Goal: Task Accomplishment & Management: Complete application form

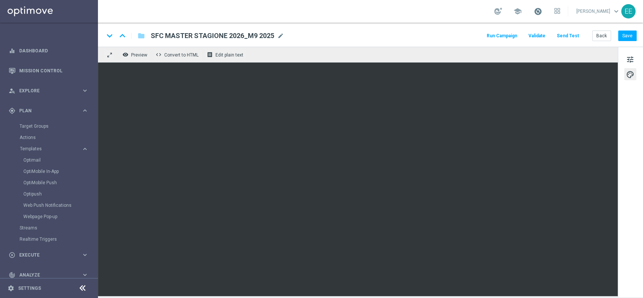
click at [542, 11] on span at bounding box center [538, 11] width 8 height 8
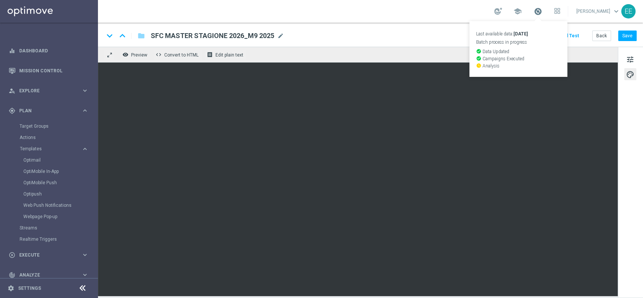
click at [542, 11] on span at bounding box center [538, 11] width 8 height 8
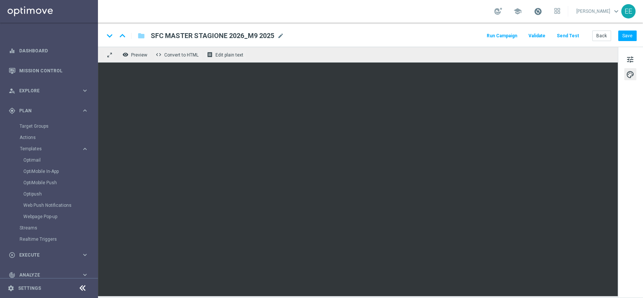
click at [542, 10] on span at bounding box center [538, 11] width 8 height 8
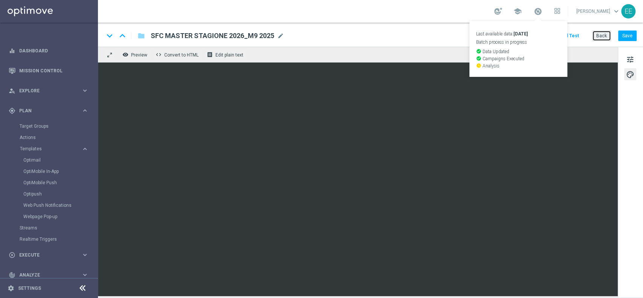
click at [600, 32] on button "Back" at bounding box center [601, 36] width 19 height 11
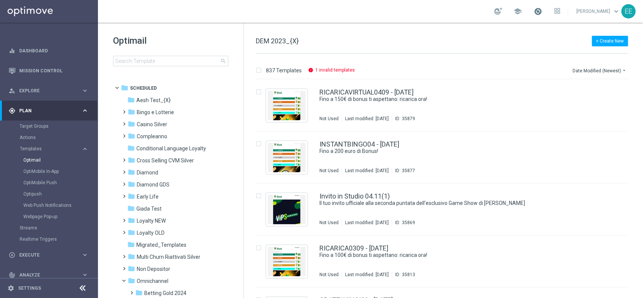
click at [542, 12] on span at bounding box center [538, 11] width 8 height 8
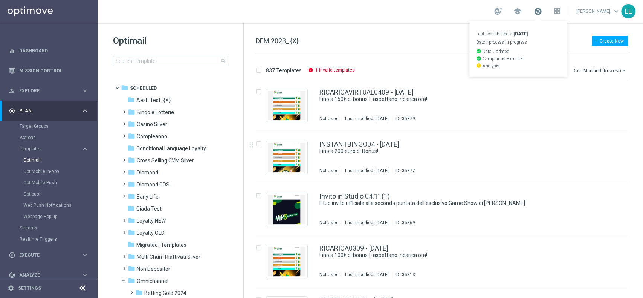
click at [542, 11] on span at bounding box center [538, 11] width 8 height 8
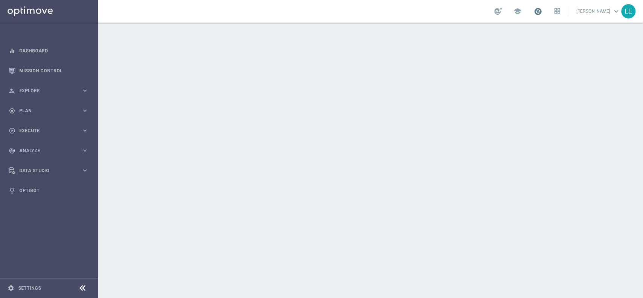
click at [542, 12] on span at bounding box center [538, 11] width 8 height 8
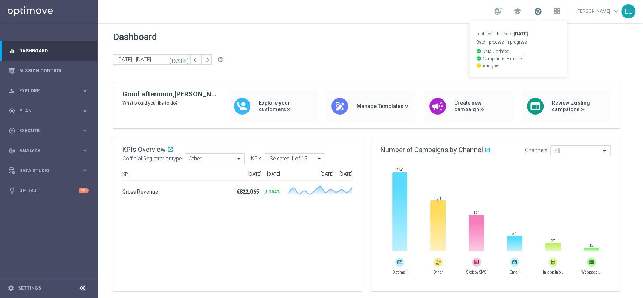
click at [542, 12] on span at bounding box center [538, 11] width 8 height 8
click at [431, 21] on div "school Last available data: 3 Sep 2025 Batch process in progress check_circle D…" at bounding box center [370, 11] width 545 height 23
click at [542, 12] on span at bounding box center [538, 11] width 8 height 8
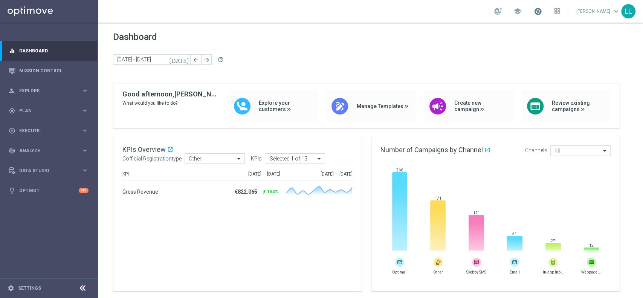
click at [542, 9] on span at bounding box center [538, 11] width 8 height 8
click at [542, 11] on span at bounding box center [538, 11] width 8 height 8
click at [28, 115] on div "gps_fixed Plan keyboard_arrow_right" at bounding box center [48, 111] width 97 height 20
click at [38, 124] on link "Target Groups" at bounding box center [49, 126] width 59 height 6
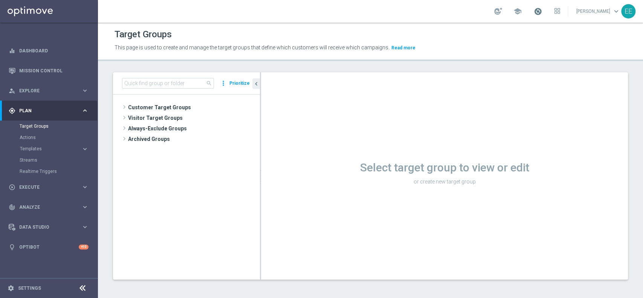
click at [542, 12] on span at bounding box center [538, 11] width 8 height 8
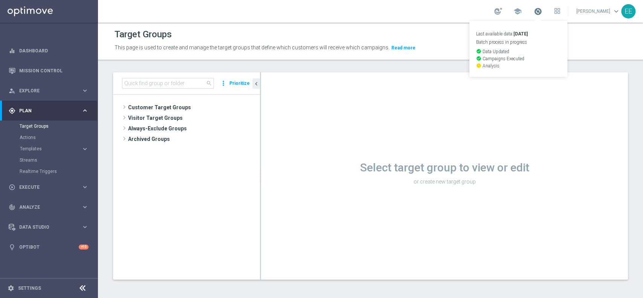
click at [542, 12] on span at bounding box center [538, 11] width 8 height 8
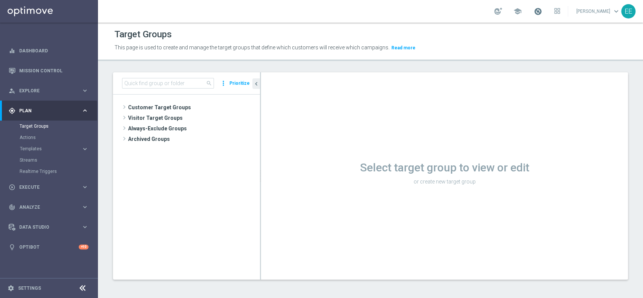
click at [542, 11] on span at bounding box center [538, 11] width 8 height 8
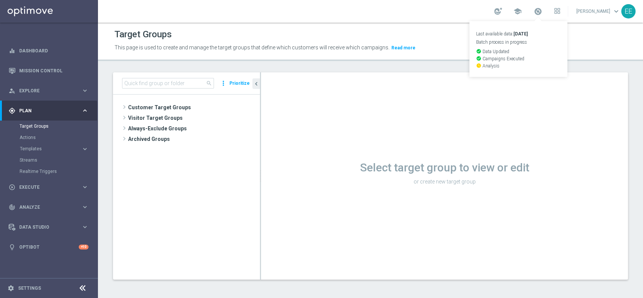
click at [396, 17] on div "school Last available data: 3 Sep 2025 Batch process in progress check_circle D…" at bounding box center [370, 11] width 545 height 23
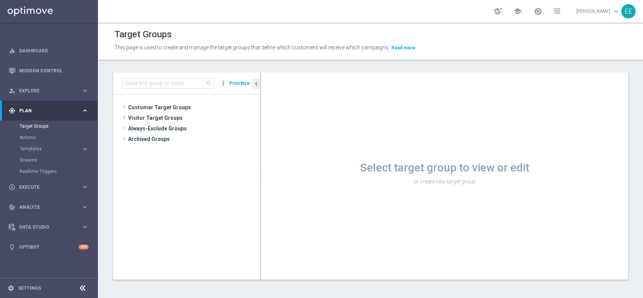
click at [27, 147] on span "Templates" at bounding box center [47, 149] width 54 height 5
click at [200, 62] on div "Target Groups This page is used to create and manage the target groups that def…" at bounding box center [370, 160] width 545 height 275
click at [542, 12] on span at bounding box center [538, 11] width 8 height 8
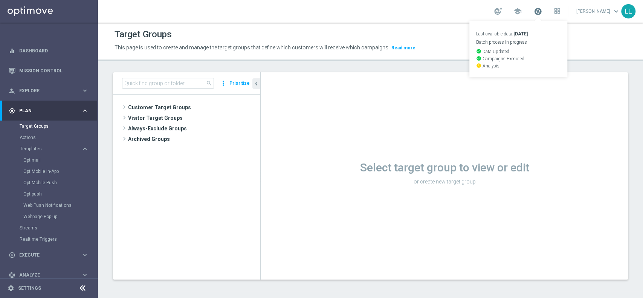
click at [542, 12] on span at bounding box center [538, 11] width 8 height 8
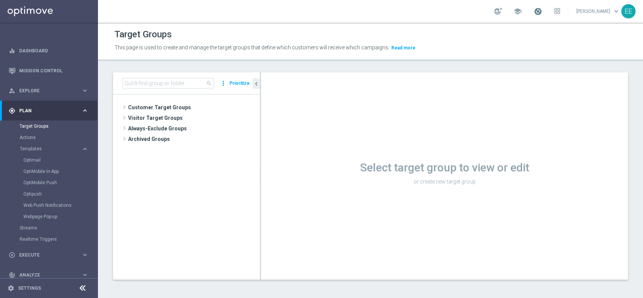
click at [542, 11] on span at bounding box center [538, 11] width 8 height 8
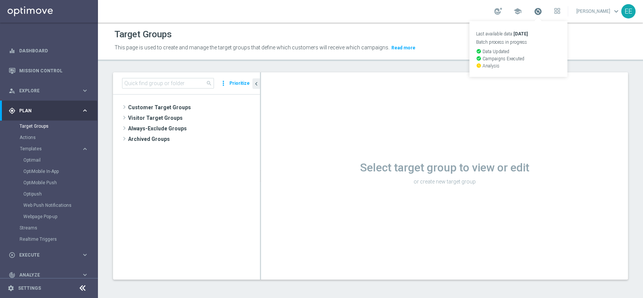
click at [542, 11] on span at bounding box center [538, 11] width 8 height 8
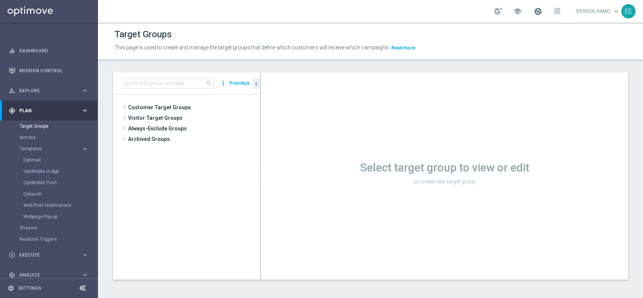
click at [542, 11] on span at bounding box center [538, 11] width 8 height 8
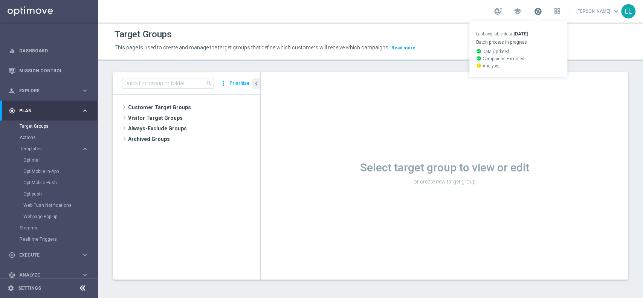
click at [542, 11] on span at bounding box center [538, 11] width 8 height 8
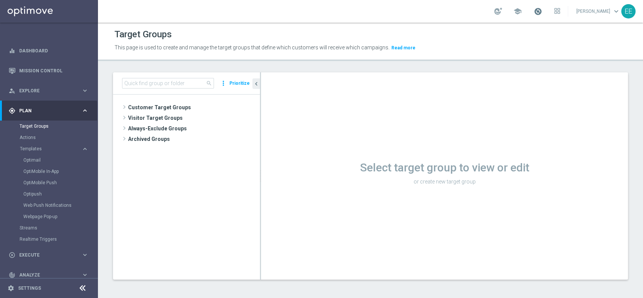
click at [539, 9] on span at bounding box center [538, 11] width 8 height 8
click at [542, 14] on span at bounding box center [538, 11] width 8 height 8
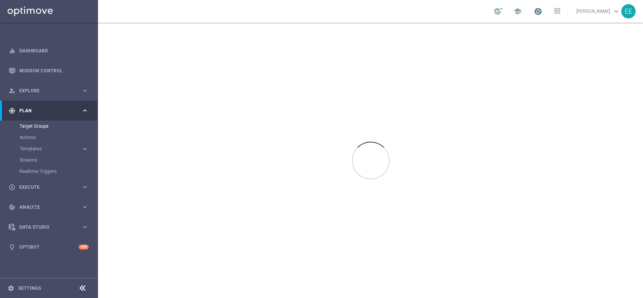
click at [542, 7] on span at bounding box center [538, 11] width 8 height 8
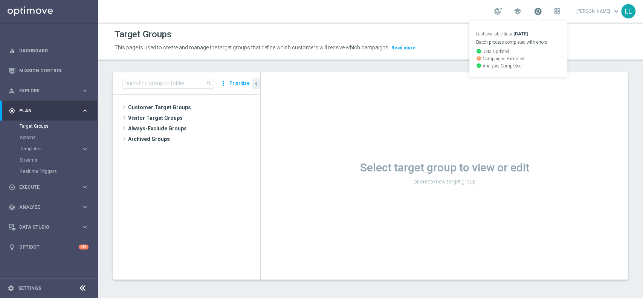
click at [542, 7] on span at bounding box center [538, 11] width 8 height 8
click at [535, 9] on div "school" at bounding box center [527, 11] width 66 height 13
click at [543, 16] on link at bounding box center [538, 12] width 10 height 12
click at [560, 12] on icon at bounding box center [559, 13] width 2 height 2
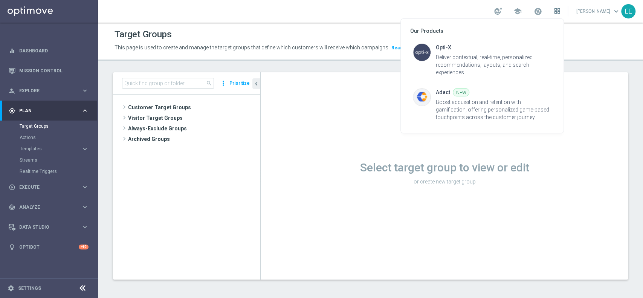
click at [561, 12] on div at bounding box center [321, 149] width 643 height 298
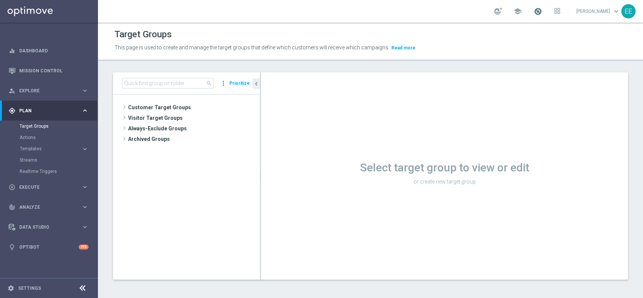
click at [542, 9] on span at bounding box center [538, 11] width 8 height 8
click at [482, 61] on span "error" at bounding box center [479, 58] width 6 height 5
click at [542, 12] on span at bounding box center [538, 11] width 8 height 8
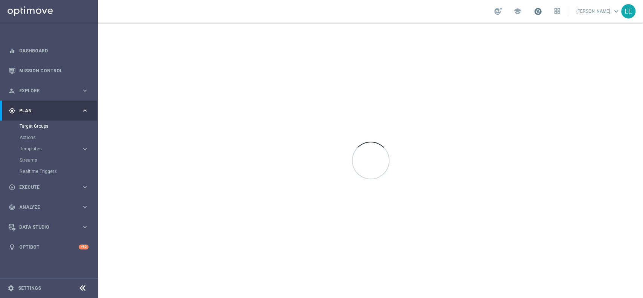
click at [539, 15] on span at bounding box center [538, 11] width 8 height 8
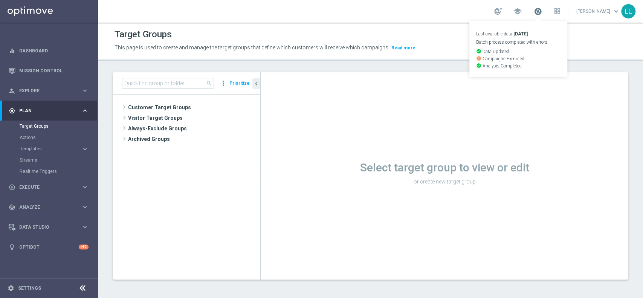
click at [542, 14] on span at bounding box center [538, 11] width 8 height 8
click at [540, 14] on span at bounding box center [538, 11] width 8 height 8
click at [29, 188] on span "Execute" at bounding box center [50, 187] width 62 height 5
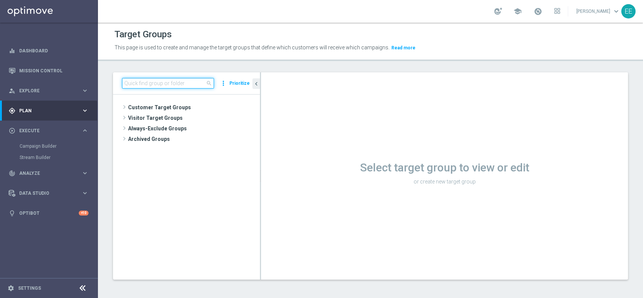
click at [143, 85] on input at bounding box center [168, 83] width 92 height 11
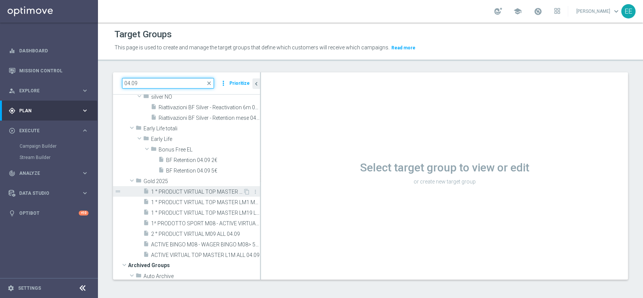
scroll to position [45, 0]
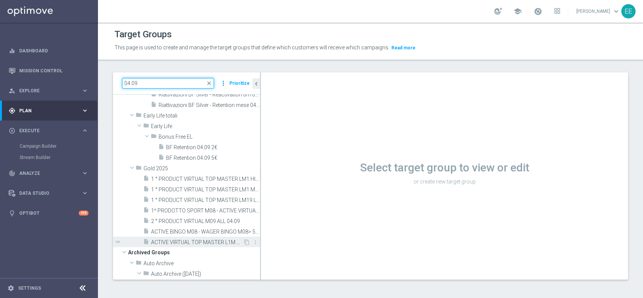
type input "04.09"
click at [183, 243] on span "ACTIVE VIRTUAL TOP MASTER L1M ALL 04.09" at bounding box center [197, 242] width 92 height 6
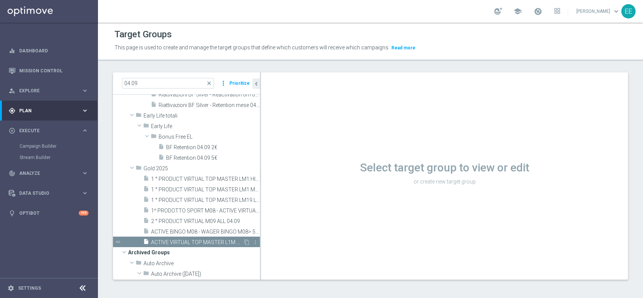
click at [199, 246] on div "insert_drive_file ACTIVE VIRTUAL TOP MASTER L1M ALL 04.09" at bounding box center [193, 242] width 100 height 11
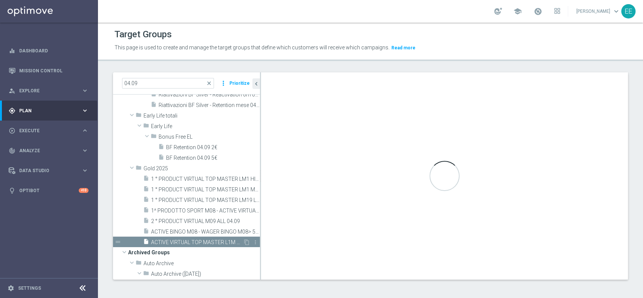
click at [192, 243] on span "ACTIVE VIRTUAL TOP MASTER L1M ALL 04.09" at bounding box center [197, 242] width 92 height 6
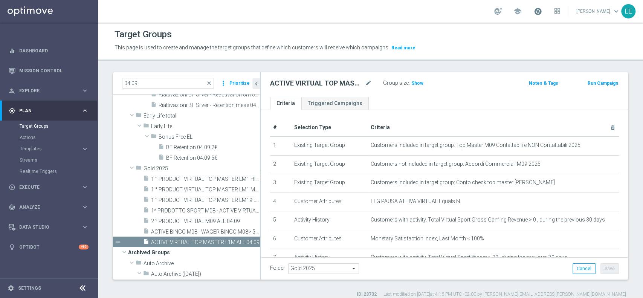
click at [540, 11] on span at bounding box center [538, 11] width 8 height 8
drag, startPoint x: 139, startPoint y: 80, endPoint x: 92, endPoint y: 83, distance: 46.8
click at [92, 83] on main "equalizer Dashboard Mission Control" at bounding box center [321, 149] width 643 height 298
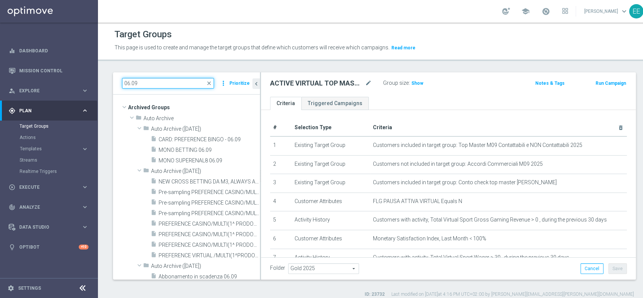
click at [128, 79] on input "06.09" at bounding box center [168, 83] width 92 height 11
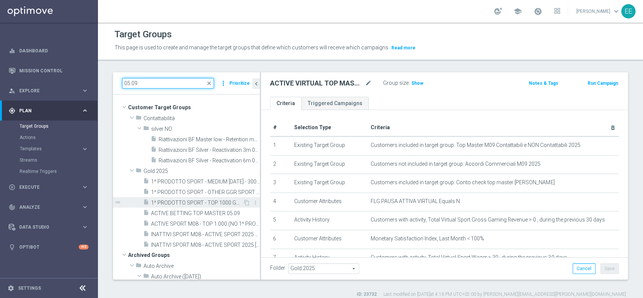
type input "05.09"
click at [179, 201] on span "1^ PRODOTTO SPORT - TOP 1000 GGR SPORT M08 - CONTATTABILI E NON 05.09" at bounding box center [197, 203] width 92 height 6
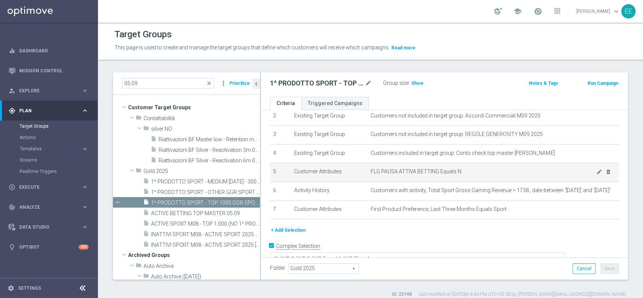
scroll to position [49, 0]
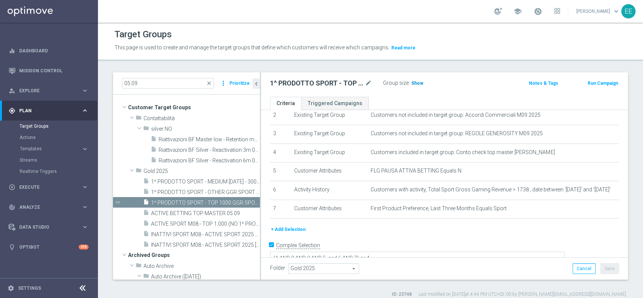
click at [418, 85] on span "Show" at bounding box center [417, 83] width 12 height 5
click at [182, 182] on span "1^ PRODOTTO SPORT - MEDIUM [DATE] - 3000 GGR SPORT M08 - CONTATTABILI E NON 05.…" at bounding box center [197, 182] width 92 height 6
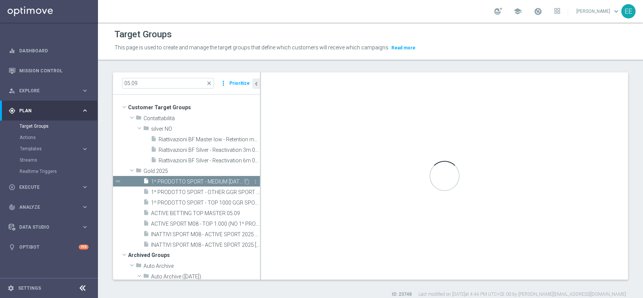
type textarea "(1 AND 2 AND 3 AND 5 and 6 AND 7 AND 8) or 4"
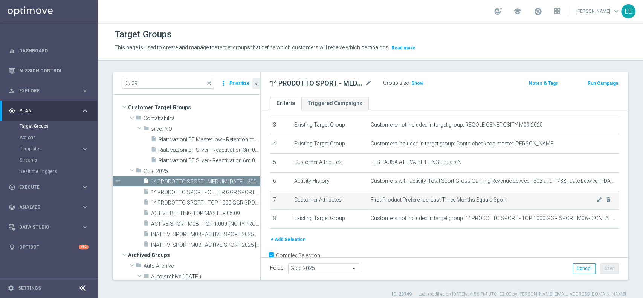
scroll to position [63, 0]
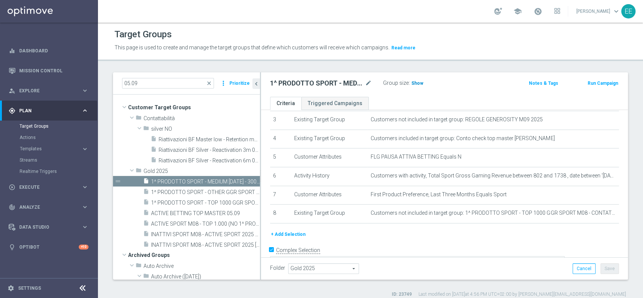
click at [414, 82] on span "Show" at bounding box center [417, 83] width 12 height 5
click at [204, 190] on span "1^ PRODOTTO SPORT - OTHER GGR SPORT M08 > 50 EURO - CONTATTABILI E NON 05.09" at bounding box center [197, 192] width 92 height 6
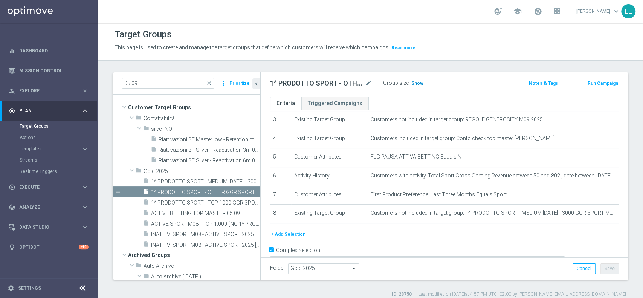
click at [420, 81] on span "Show" at bounding box center [417, 83] width 12 height 5
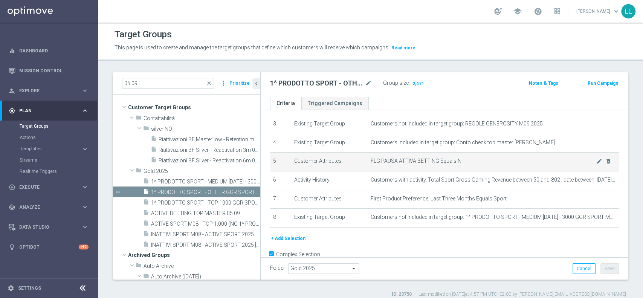
scroll to position [59, 0]
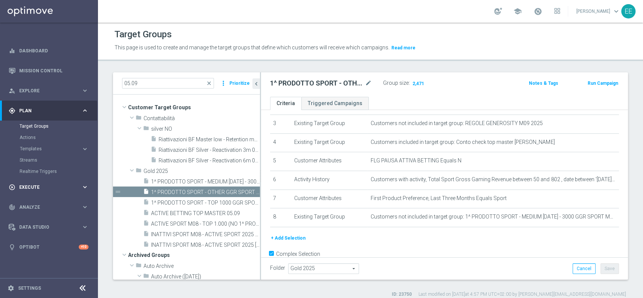
click at [28, 184] on div "play_circle_outline Execute" at bounding box center [45, 187] width 73 height 7
click at [29, 144] on link "Campaign Builder" at bounding box center [49, 146] width 59 height 6
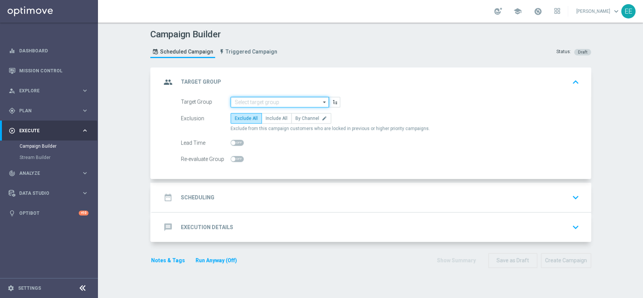
click at [243, 101] on input at bounding box center [279, 102] width 98 height 11
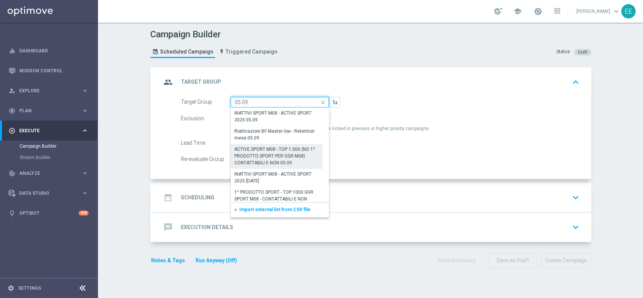
scroll to position [20, 0]
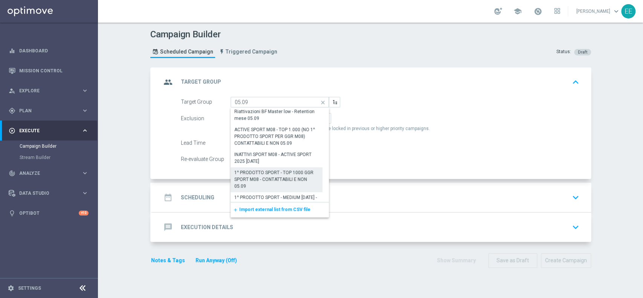
click at [263, 173] on div "1^ PRODOTTO SPORT - TOP 1000 GGR SPORT M08 - CONTATTABILI E NON 05.09" at bounding box center [276, 179] width 85 height 20
type input "1^ PRODOTTO SPORT - TOP 1000 GGR SPORT M08 - CONTATTABILI E NON 05.09"
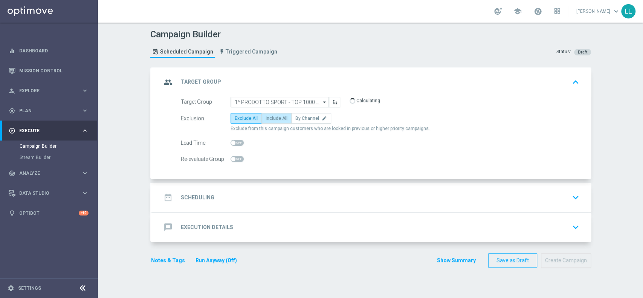
click at [275, 113] on label "Include All" at bounding box center [276, 118] width 30 height 11
click at [270, 117] on input "Include All" at bounding box center [268, 119] width 5 height 5
radio input "true"
click at [237, 187] on div "date_range Scheduling keyboard_arrow_down" at bounding box center [371, 197] width 439 height 29
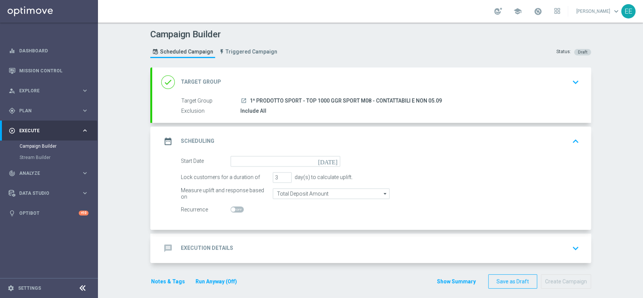
scroll to position [5, 0]
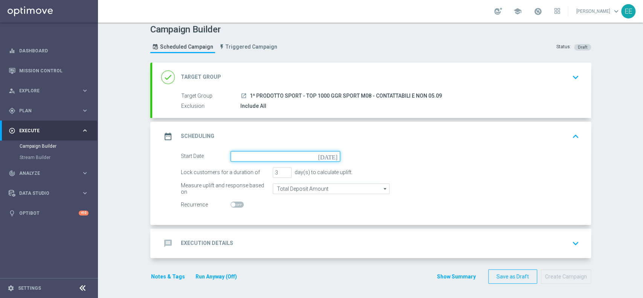
click at [250, 155] on input at bounding box center [285, 156] width 110 height 11
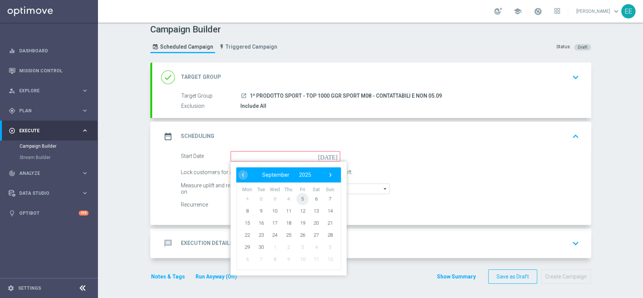
click at [300, 200] on span "5" at bounding box center [302, 198] width 12 height 12
type input "05 Sep 2025"
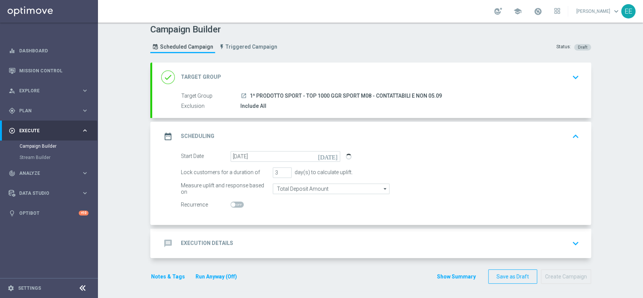
click at [288, 237] on div "message Execution Details keyboard_arrow_down" at bounding box center [371, 243] width 421 height 14
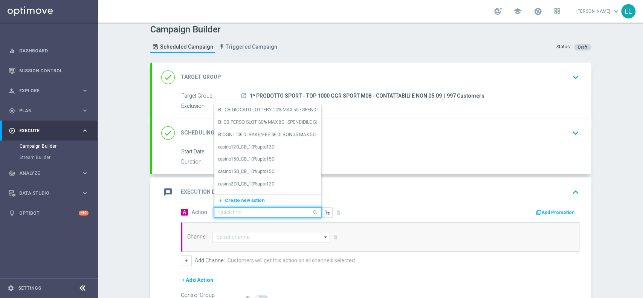
click at [240, 211] on input "text" at bounding box center [260, 212] width 84 height 6
paste input "CB PERSO SPORT 30% MAX 300 EURO - ESCLUSE SINGOLE; CB VINTO SPORT 10% MAX 100 E…"
type input "CB PERSO SPORT 30% MAX 300 EURO - ESCLUSE SINGOLE; CB VINTO SPORT 10% MAX 100 E…"
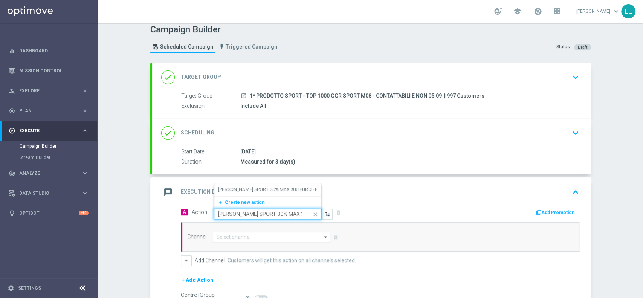
scroll to position [0, 299]
click at [234, 191] on label "CB PERSO SPORT 30% MAX 300 EURO - ESCLUSE SINGOLE; CB VINTO SPORT 10% MAX 100 E…" at bounding box center [394, 189] width 353 height 6
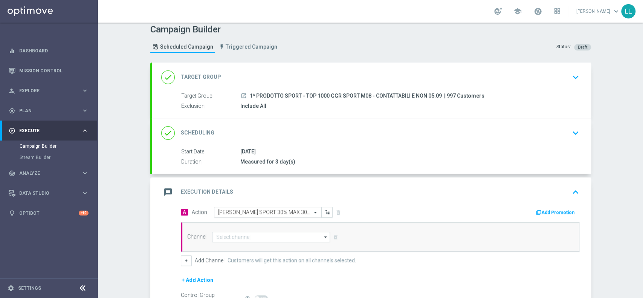
click at [250, 209] on input "text" at bounding box center [260, 212] width 84 height 6
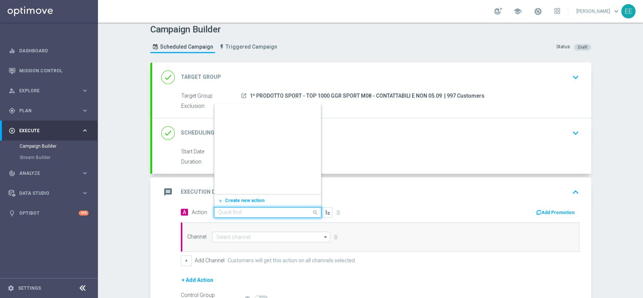
scroll to position [43176, 0]
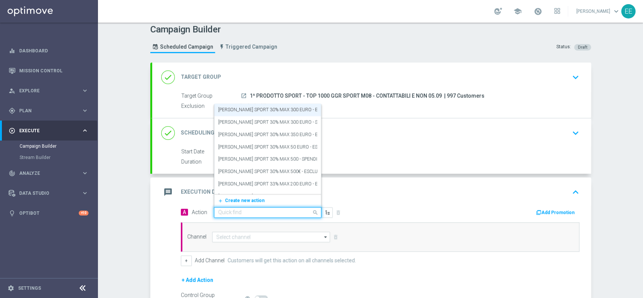
paste input "CB PERSO SPORT 30% MAX 200 EURO - ESCLUSE SINGOLE - SPENDIBILE SPORT"
type input "CB PERSO SPORT 30% MAX 200 EURO - ESCLUSE SINGOLE - SPENDIBILE SPORT"
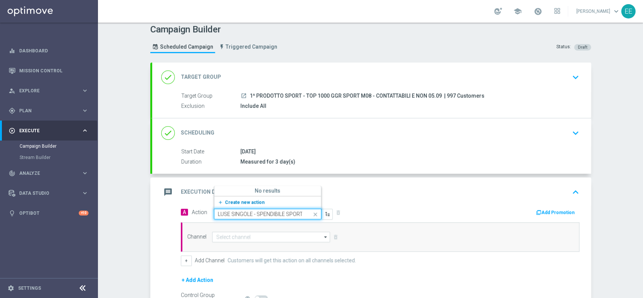
click at [243, 201] on span "Create new action" at bounding box center [245, 202] width 40 height 5
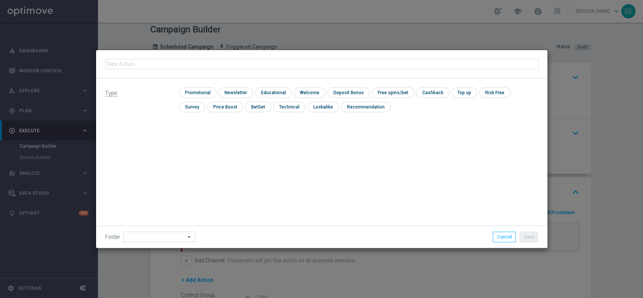
click at [241, 65] on input "text" at bounding box center [321, 64] width 433 height 11
type input "CB PERSO SPORT 30% MAX 200 EURO - ESCLUSE SINGOLE - SPENDIBILE SPORT"
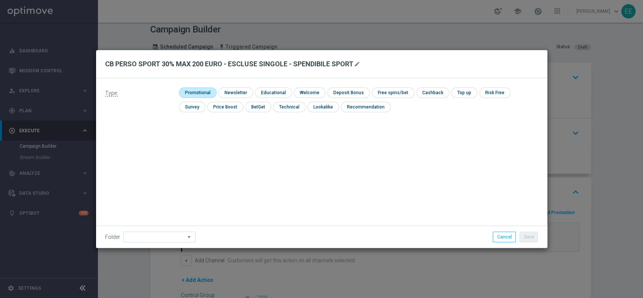
click at [191, 92] on input "checkbox" at bounding box center [197, 92] width 36 height 10
checkbox input "true"
click at [424, 90] on input "checkbox" at bounding box center [440, 92] width 32 height 10
checkbox input "true"
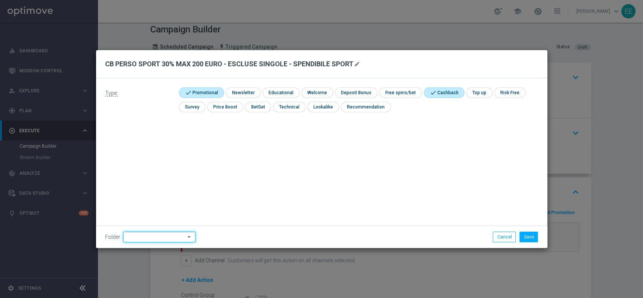
click at [153, 240] on input at bounding box center [159, 237] width 72 height 11
type input "OMNICHANNEL"
click at [528, 234] on button "Save" at bounding box center [528, 237] width 18 height 11
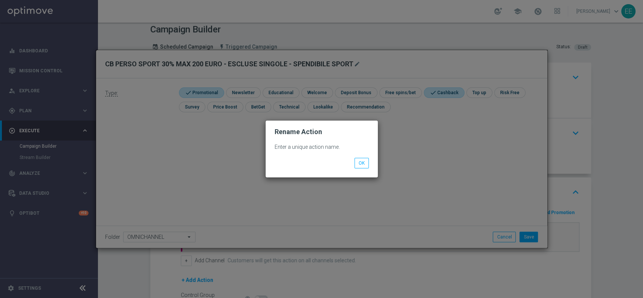
click at [362, 157] on div "OK" at bounding box center [321, 160] width 105 height 16
click at [371, 168] on div "Enter a unique action name. OK" at bounding box center [322, 156] width 112 height 41
click at [371, 168] on div "OK" at bounding box center [321, 163] width 105 height 11
click at [370, 168] on li "OK" at bounding box center [362, 163] width 18 height 11
click at [361, 162] on button "OK" at bounding box center [361, 163] width 14 height 11
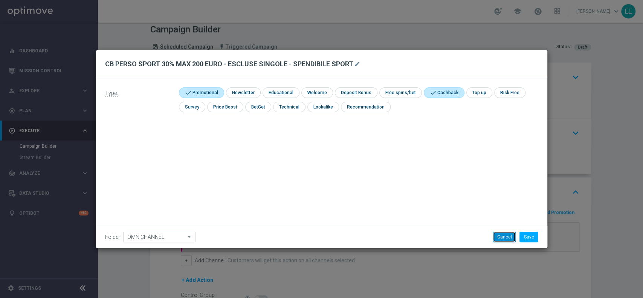
click at [501, 234] on button "Cancel" at bounding box center [504, 237] width 23 height 11
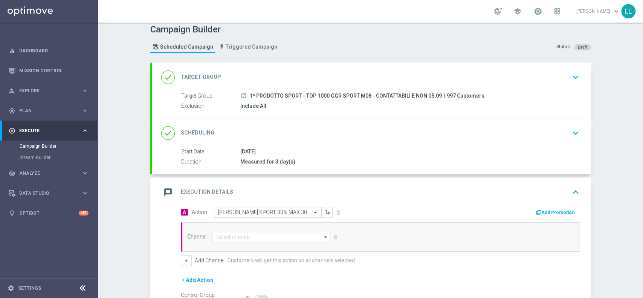
click at [253, 209] on input "text" at bounding box center [260, 212] width 84 height 6
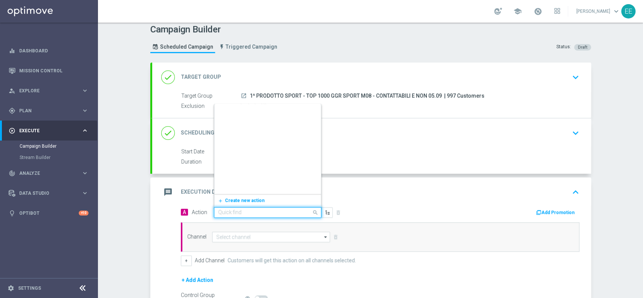
scroll to position [43176, 0]
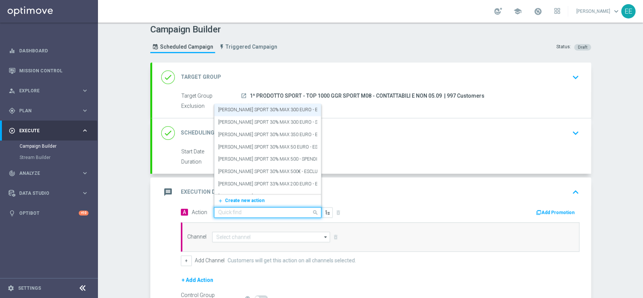
paste input "CB PERSO SPORT 30% MAX 200 EURO - ESCLUSE SINGOLE - SPENDIBILE SPORT"
type input "CB PERSO SPORT 30% MAX 200 EURO - ESCLUSE SINGOLE - SPENDIBILE SPORT"
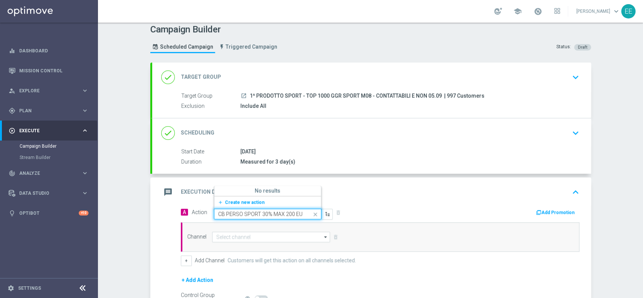
scroll to position [0, 0]
click at [247, 200] on span "Create new action" at bounding box center [245, 202] width 40 height 5
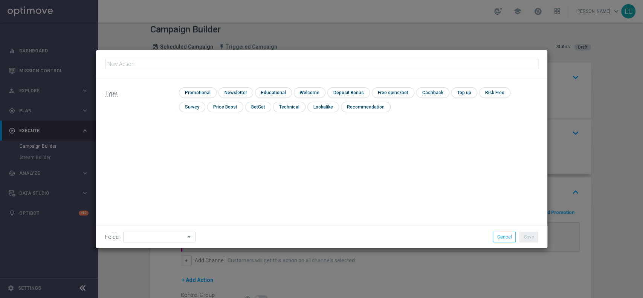
click at [437, 213] on div "Type: check Promotional check Newsletter check Educational check Welcome check …" at bounding box center [321, 162] width 451 height 169
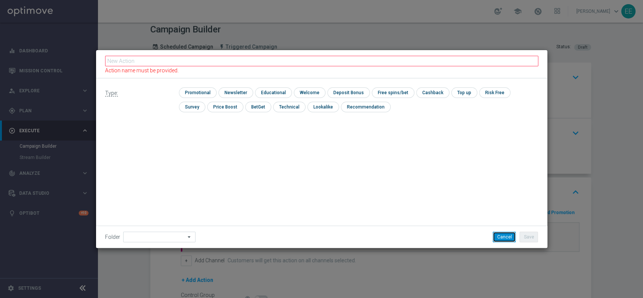
click at [502, 235] on button "Cancel" at bounding box center [504, 237] width 23 height 11
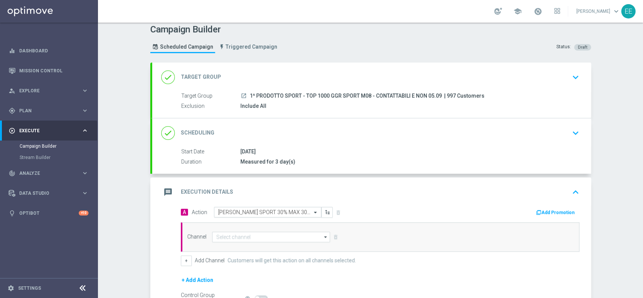
click at [261, 214] on input "text" at bounding box center [260, 212] width 84 height 6
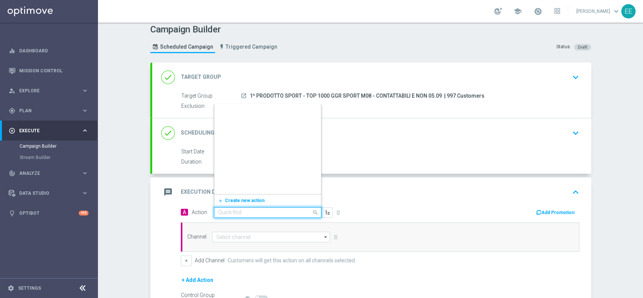
scroll to position [43176, 0]
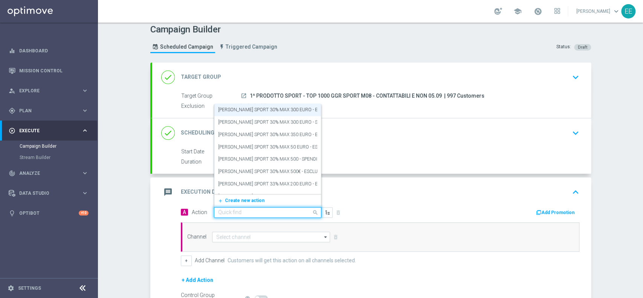
click at [403, 209] on div "Add Promotion" at bounding box center [482, 212] width 205 height 10
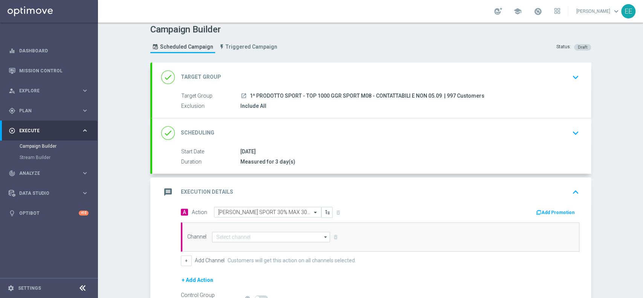
click at [332, 208] on div "A Action Select action CB PERSO SPORT 30% MAX 300 EURO - ESCLUSE SINGOLE; CB VI…" at bounding box center [277, 212] width 205 height 11
click at [333, 209] on div "A Action Select action CB PERSO SPORT 30% MAX 300 EURO - ESCLUSE SINGOLE; CB VI…" at bounding box center [277, 212] width 205 height 11
click at [334, 212] on div "A Action Select action CB PERSO SPORT 30% MAX 300 EURO - ESCLUSE SINGOLE; CB VI…" at bounding box center [277, 212] width 205 height 11
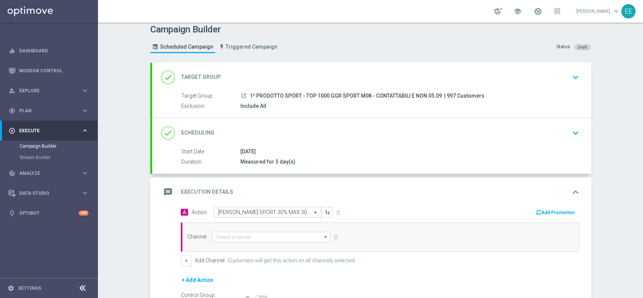
click at [299, 210] on div at bounding box center [267, 212] width 107 height 6
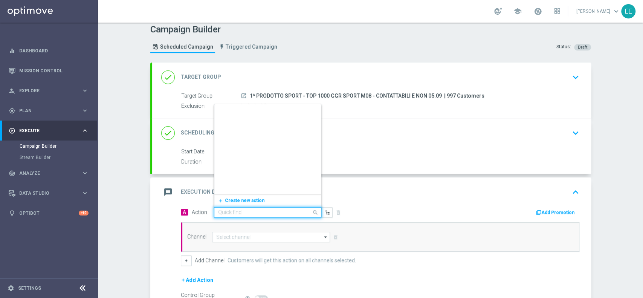
scroll to position [0, 0]
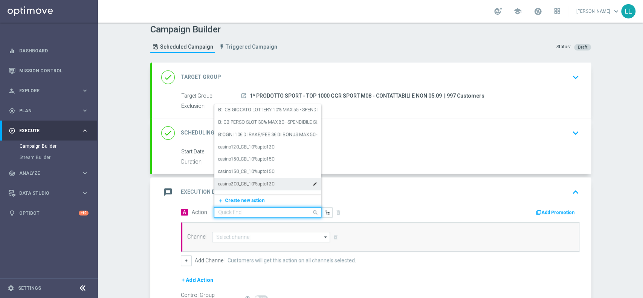
click at [262, 210] on input "text" at bounding box center [260, 212] width 84 height 6
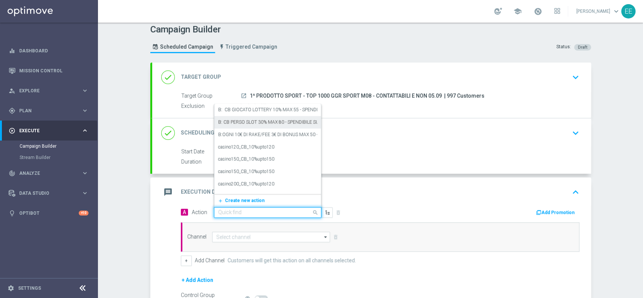
paste input "CB PERSO SPORT 30% MAX 200 EURO - ESCLUSE SINGOLE - SPENDIBILE SPORT"
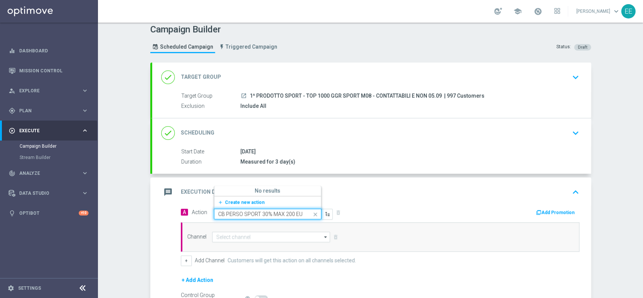
scroll to position [0, 105]
type input "CB PERSO SPORT 30% MAX 200 EURO - ESCLUSE SINGOLE - SPENDIBILE SPORT"
click at [269, 190] on label "CB PERSO SPORT 30% MAX 200 EURO - ESCLUSE SINGOLE - SPENDIBILE SPORT" at bounding box center [300, 189] width 165 height 6
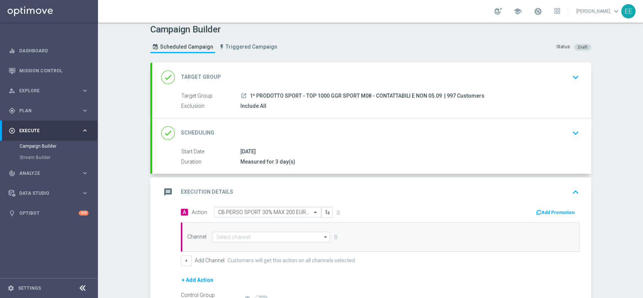
click at [543, 211] on button "Add Promotion" at bounding box center [556, 212] width 42 height 8
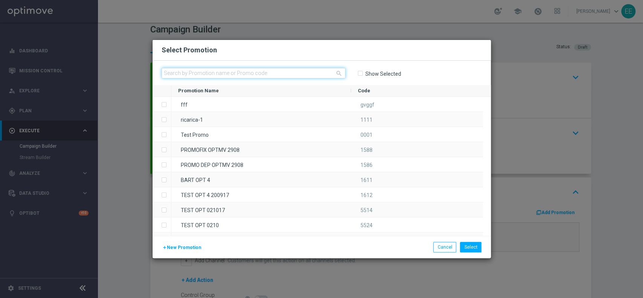
click at [262, 72] on input "text" at bounding box center [254, 73] width 184 height 11
paste input "SPORTCB0509-1"
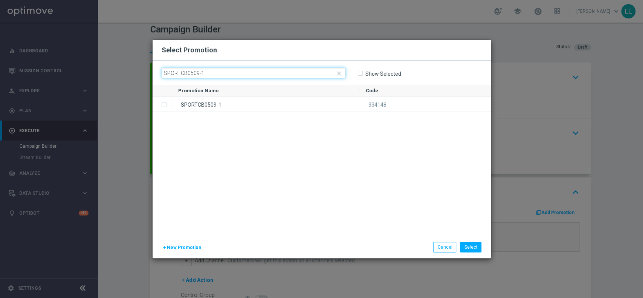
type input "SPORTCB0509-1"
click at [191, 101] on div "SPORTCB0509-1" at bounding box center [265, 104] width 188 height 15
click at [476, 246] on button "Select" at bounding box center [470, 247] width 21 height 11
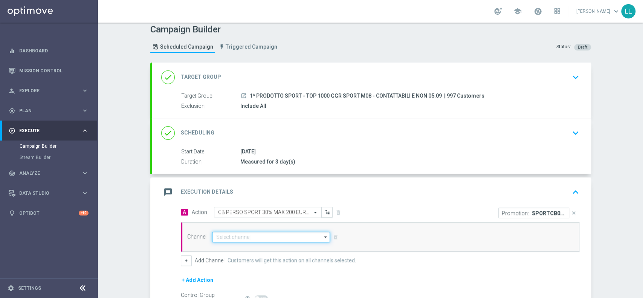
click at [240, 233] on input at bounding box center [271, 237] width 118 height 11
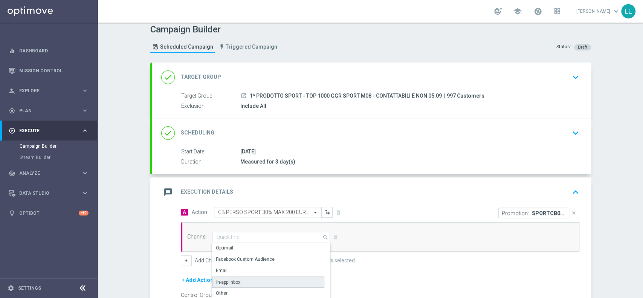
click at [234, 279] on div "In-app Inbox" at bounding box center [228, 282] width 24 height 7
type input "In-app Inbox"
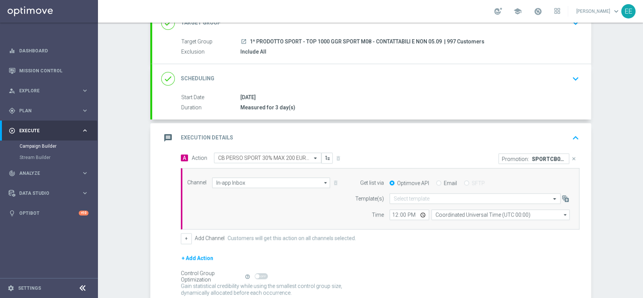
scroll to position [60, 0]
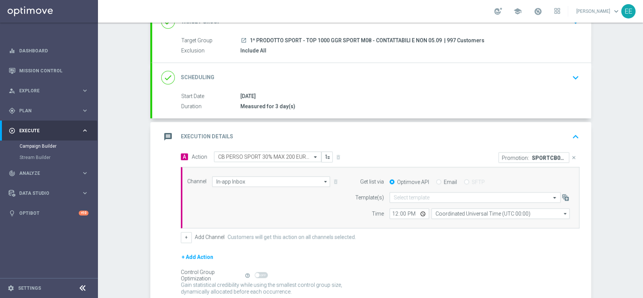
click at [436, 182] on input "Email" at bounding box center [438, 182] width 5 height 5
radio input "true"
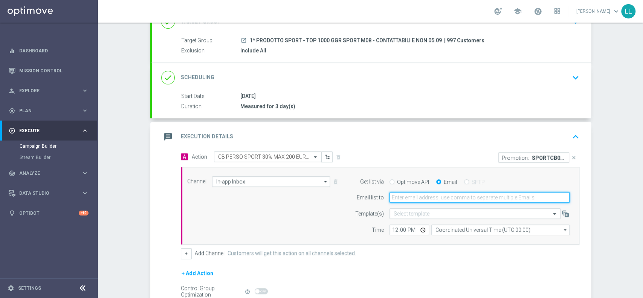
click at [423, 198] on input "email" at bounding box center [479, 197] width 180 height 11
click at [432, 201] on input "EDO" at bounding box center [479, 197] width 180 height 11
type input "edoardo.ellena@sisal.it"
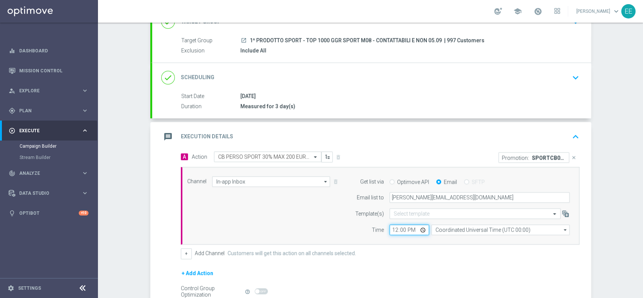
click at [390, 233] on input "12:00" at bounding box center [409, 229] width 40 height 11
type input "16:00"
click at [446, 256] on div "+ Add Channel Customers will get this action on all channels selected." at bounding box center [380, 253] width 398 height 11
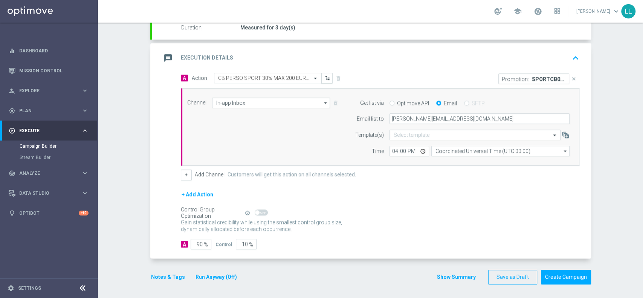
click at [161, 280] on button "Notes & Tags" at bounding box center [167, 276] width 35 height 9
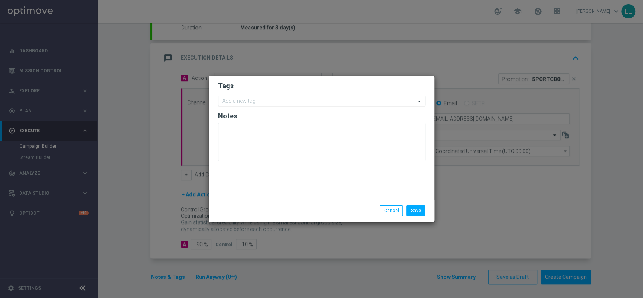
click at [273, 103] on input "text" at bounding box center [318, 101] width 193 height 6
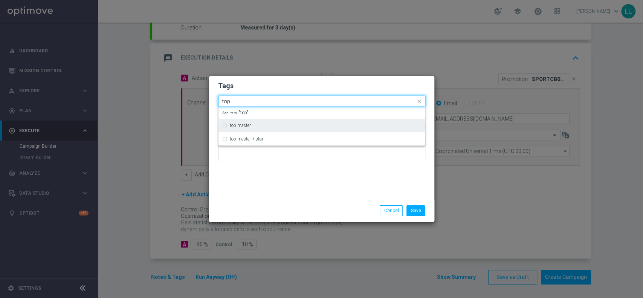
type input "top"
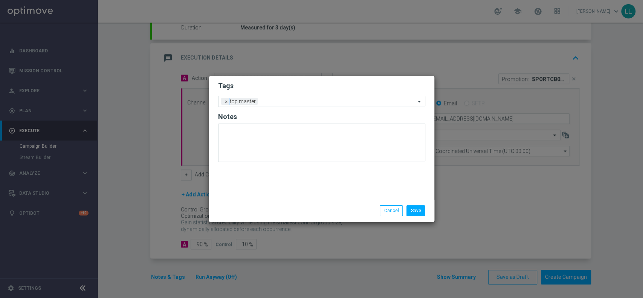
click at [259, 85] on h2 "Tags" at bounding box center [321, 85] width 207 height 9
click at [285, 102] on input "text" at bounding box center [338, 102] width 155 height 6
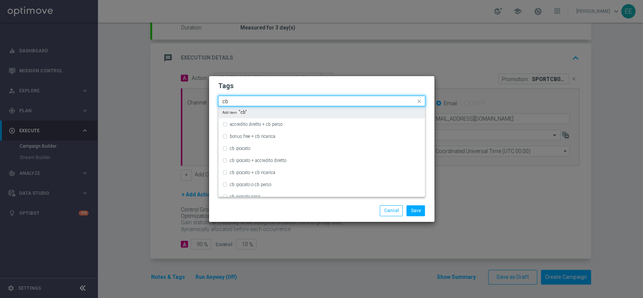
type input "c"
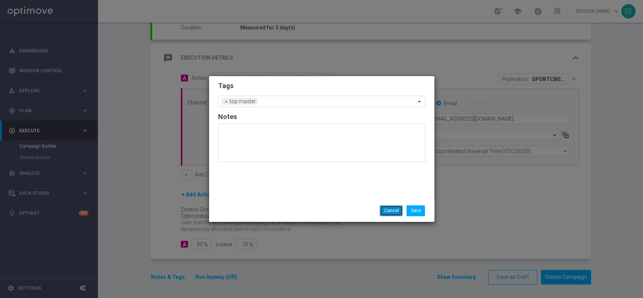
click at [398, 212] on button "Cancel" at bounding box center [391, 210] width 23 height 11
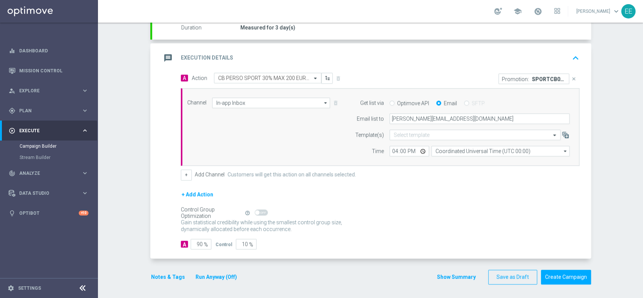
click at [165, 272] on button "Notes & Tags" at bounding box center [167, 276] width 35 height 9
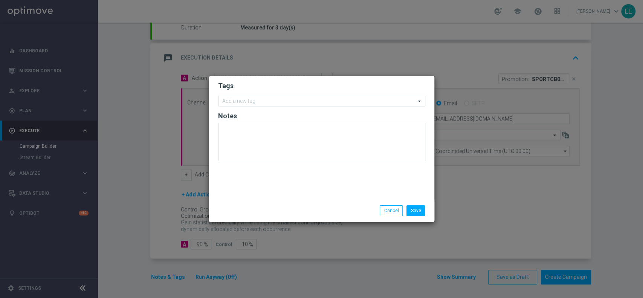
click at [294, 98] on input "text" at bounding box center [318, 101] width 193 height 6
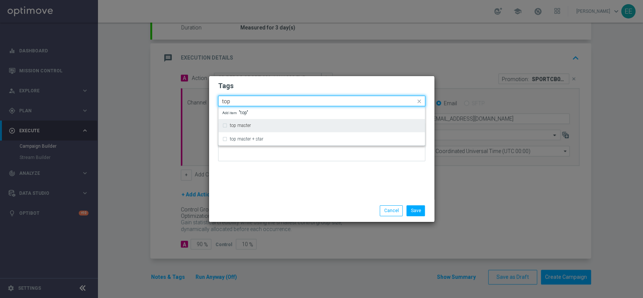
click at [252, 122] on div "top master" at bounding box center [321, 125] width 199 height 12
type input "top"
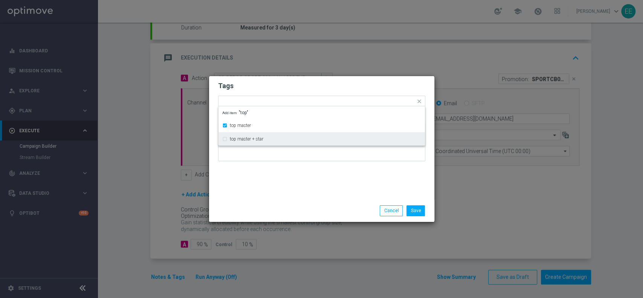
click at [264, 168] on div "Tags Quick find × top master top master top master + star Add item "top" Notes" at bounding box center [321, 138] width 225 height 124
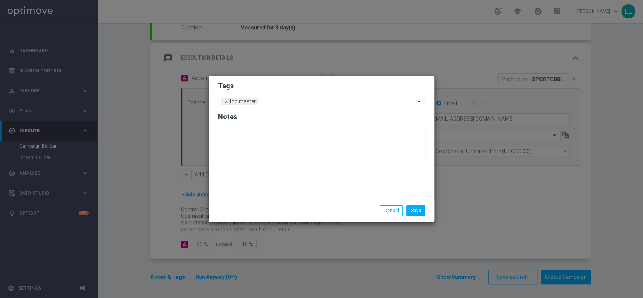
click at [282, 99] on input "text" at bounding box center [338, 102] width 155 height 6
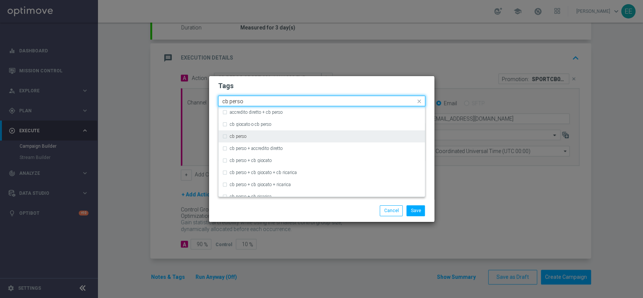
click at [244, 135] on label "cb perso" at bounding box center [238, 136] width 17 height 5
type input "cb perso"
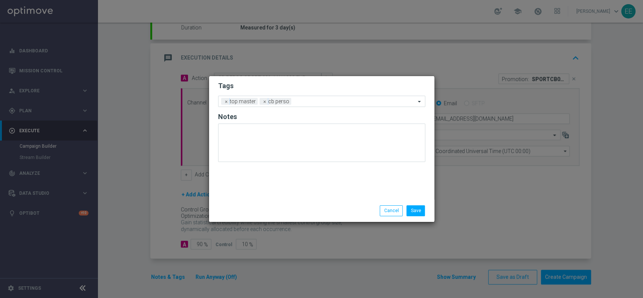
click at [320, 75] on modal-container "Tags Add a new tag × top master × cb perso Notes Save Cancel" at bounding box center [321, 149] width 643 height 298
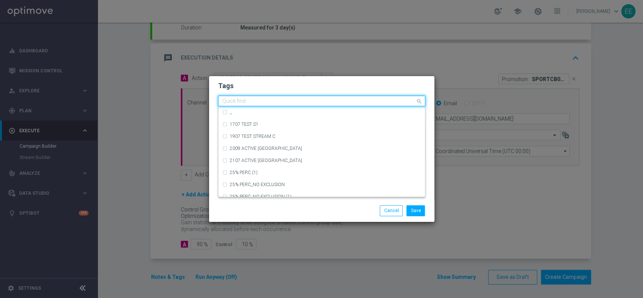
click at [313, 104] on input "text" at bounding box center [318, 101] width 193 height 6
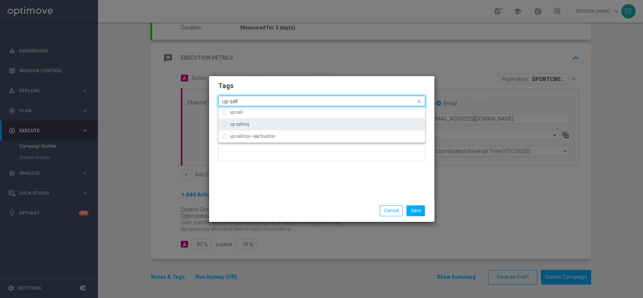
type input "up-sell"
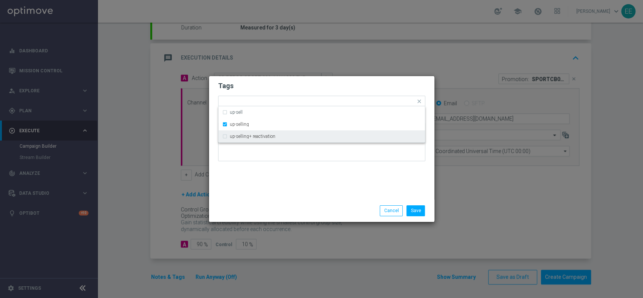
click at [271, 200] on div "Save Cancel" at bounding box center [321, 211] width 225 height 22
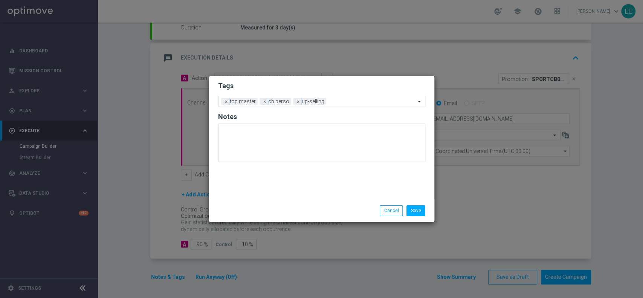
click at [342, 100] on input "text" at bounding box center [372, 102] width 86 height 6
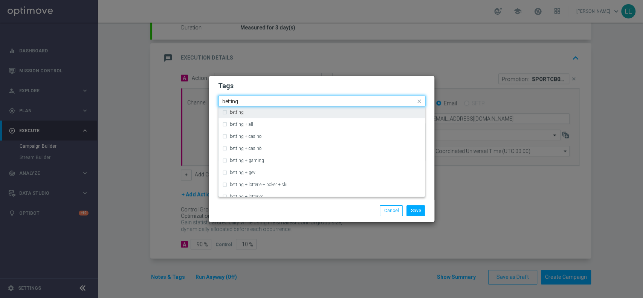
type input "betting"
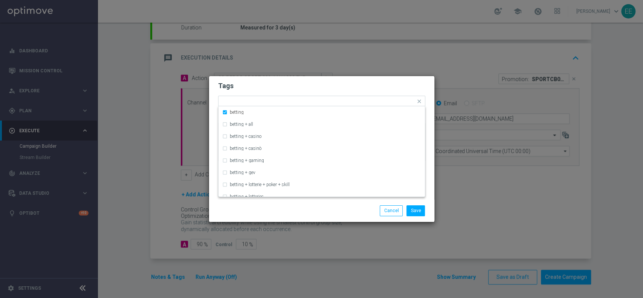
click at [337, 83] on h2 "Tags" at bounding box center [321, 85] width 207 height 9
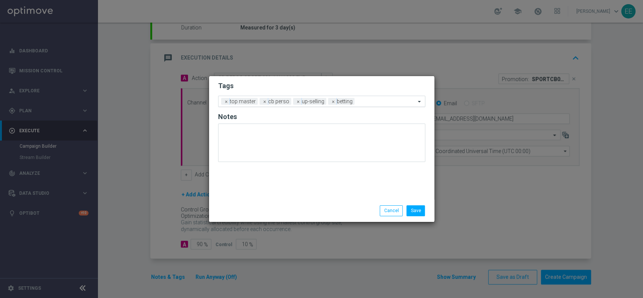
click at [364, 104] on input "text" at bounding box center [386, 102] width 58 height 6
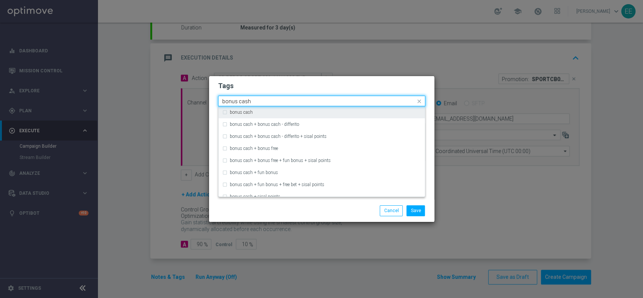
click at [343, 110] on div "bonus cash" at bounding box center [325, 112] width 191 height 5
type input "bonus cash"
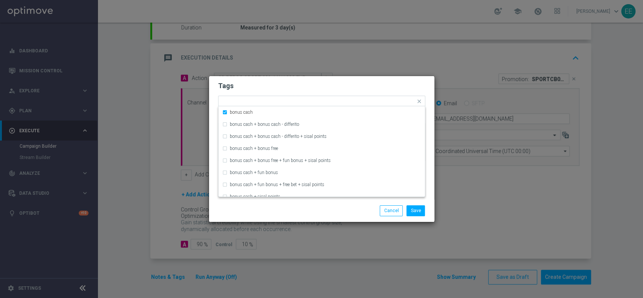
click at [365, 89] on h2 "Tags" at bounding box center [321, 85] width 207 height 9
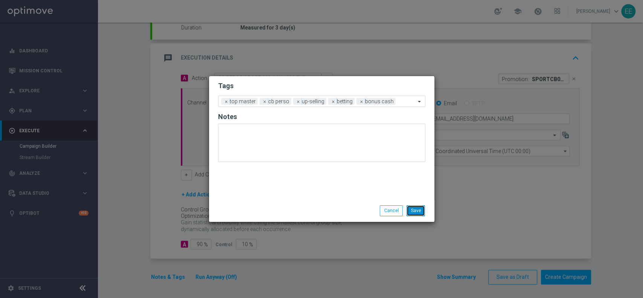
click at [412, 211] on button "Save" at bounding box center [415, 210] width 18 height 11
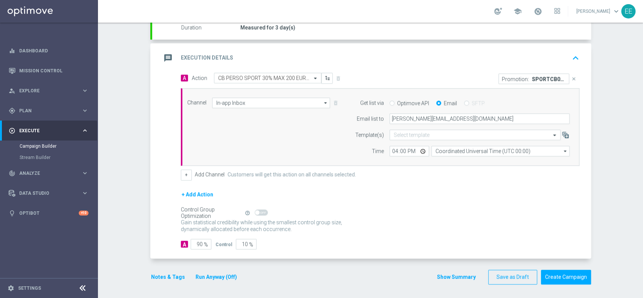
click at [564, 51] on div "message Execution Details keyboard_arrow_up" at bounding box center [371, 58] width 421 height 14
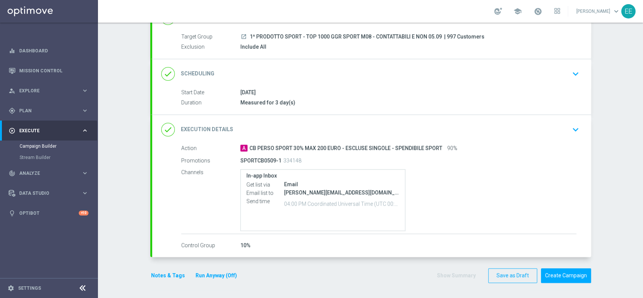
scroll to position [63, 0]
click at [572, 275] on button "Create Campaign" at bounding box center [566, 276] width 50 height 15
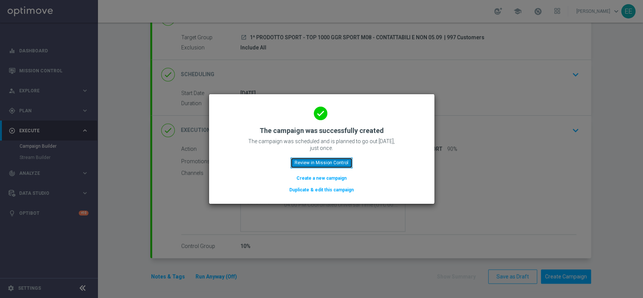
click at [345, 166] on button "Review in Mission Control" at bounding box center [321, 162] width 62 height 11
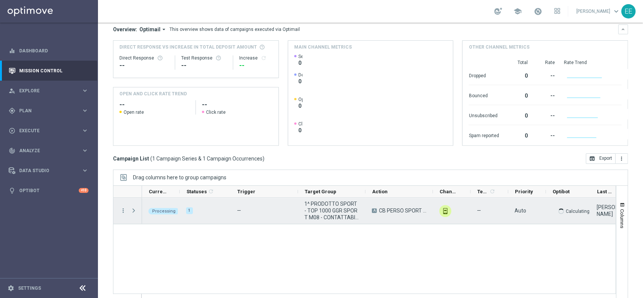
scroll to position [69, 0]
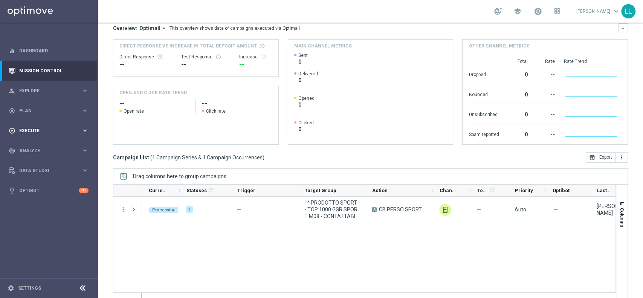
click at [45, 130] on span "Execute" at bounding box center [50, 130] width 62 height 5
click at [29, 145] on link "Campaign Builder" at bounding box center [49, 146] width 59 height 6
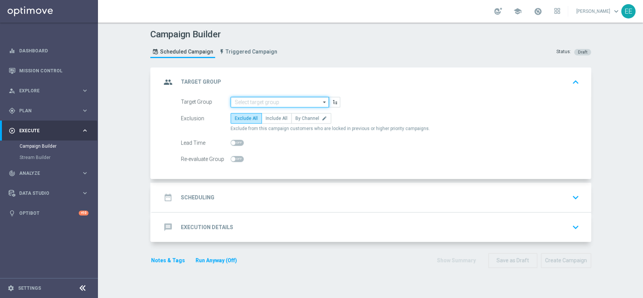
click at [266, 104] on input at bounding box center [279, 102] width 98 height 11
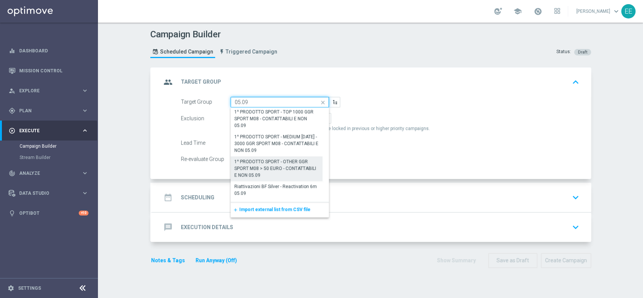
scroll to position [78, 0]
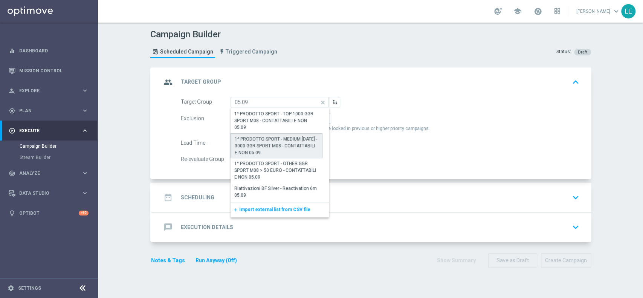
click at [288, 148] on div "1^ PRODOTTO SPORT - MEDIUM [DATE] - 3000 GGR SPORT M08 - CONTATTABILI E NON 05.…" at bounding box center [277, 146] width 84 height 20
type input "1^ PRODOTTO SPORT - MEDIUM [DATE] - 3000 GGR SPORT M08 - CONTATTABILI E NON 05.…"
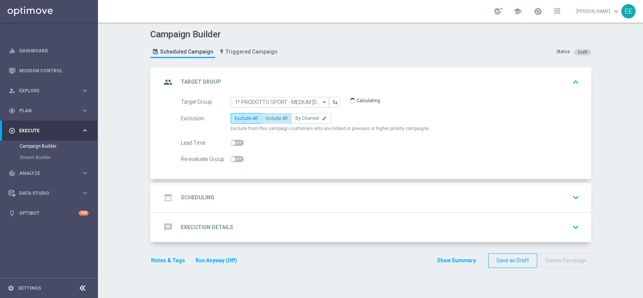
click at [274, 117] on span "Include All" at bounding box center [277, 118] width 22 height 5
click at [270, 117] on input "Include All" at bounding box center [268, 119] width 5 height 5
radio input "true"
click at [245, 181] on accordion "group Target Group keyboard_arrow_up Target Group 1^ PRODOTTO SPORT - MEDIUM 10…" at bounding box center [370, 154] width 441 height 175
click at [230, 194] on div "date_range Scheduling keyboard_arrow_down" at bounding box center [371, 197] width 421 height 14
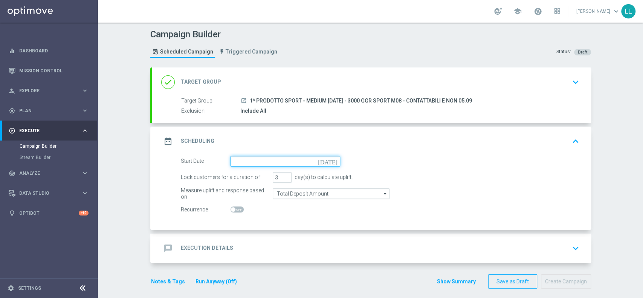
click at [256, 159] on input at bounding box center [285, 161] width 110 height 11
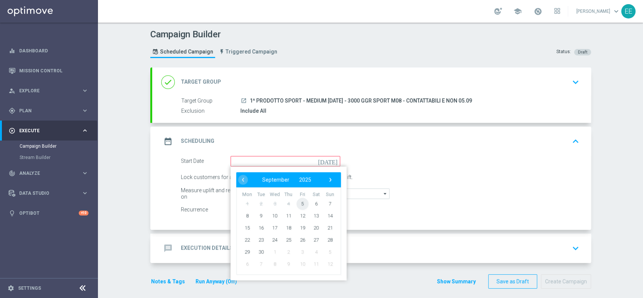
click at [297, 205] on span "5" at bounding box center [302, 203] width 12 height 12
type input "05 Sep 2025"
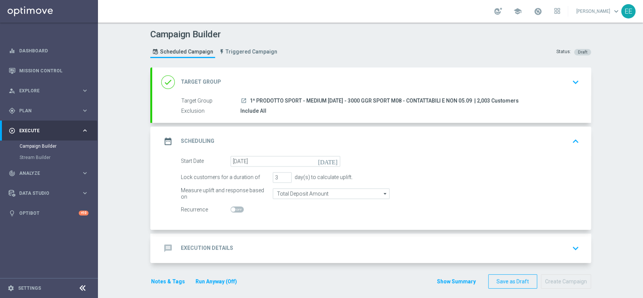
click at [280, 247] on div "message Execution Details keyboard_arrow_down" at bounding box center [371, 248] width 421 height 14
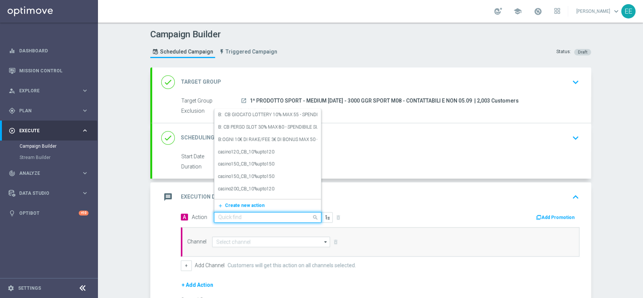
click at [229, 218] on input "text" at bounding box center [260, 217] width 84 height 6
paste input "CB PERSO SPORT 25% MAX 150 EURO - ESCLUSE SINGOLE - SPENDIBILE SPORT"
type input "CB PERSO SPORT 25% MAX 150 EURO - ESCLUSE SINGOLE - SPENDIBILE SPORT"
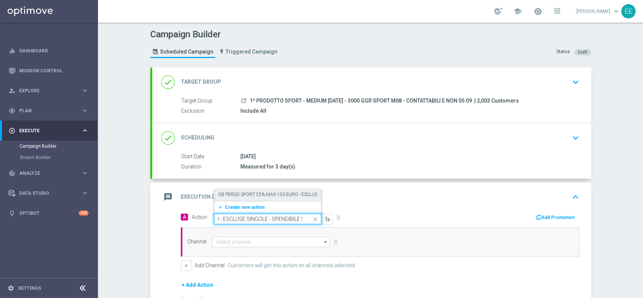
click at [240, 194] on label "CB PERSO SPORT 25% MAX 150 EURO - ESCLUSE SINGOLE - SPENDIBILE SPORT (ESCLUSE S…" at bounding box center [322, 194] width 209 height 6
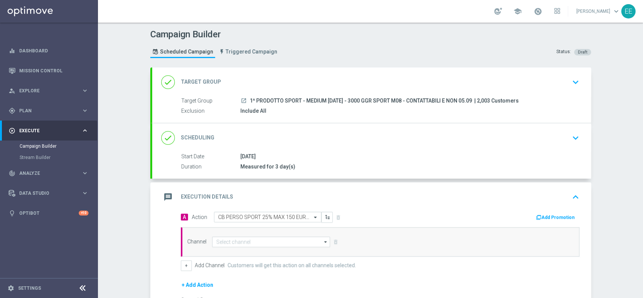
click at [566, 217] on button "Add Promotion" at bounding box center [556, 217] width 42 height 8
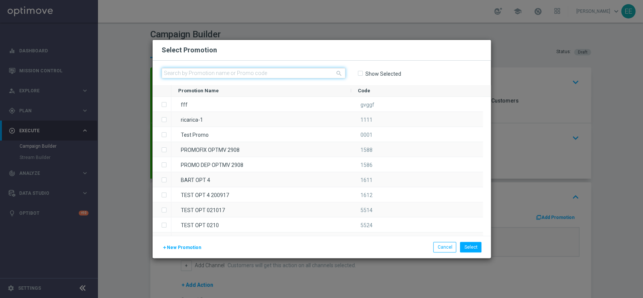
click at [290, 73] on input "text" at bounding box center [254, 73] width 184 height 11
paste input "SPORTCB0509-1"
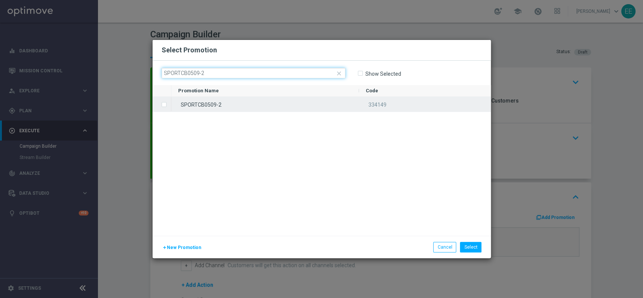
type input "SPORTCB0509-2"
click at [231, 104] on div "SPORTCB0509-2" at bounding box center [265, 104] width 188 height 15
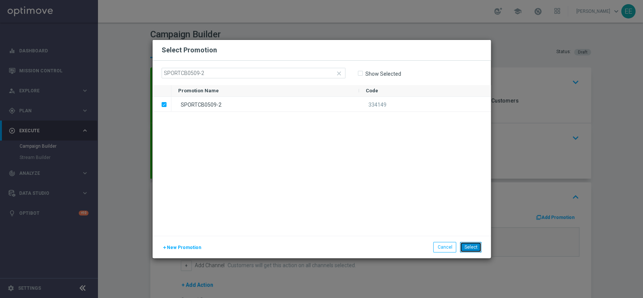
click at [478, 252] on button "Select" at bounding box center [470, 247] width 21 height 11
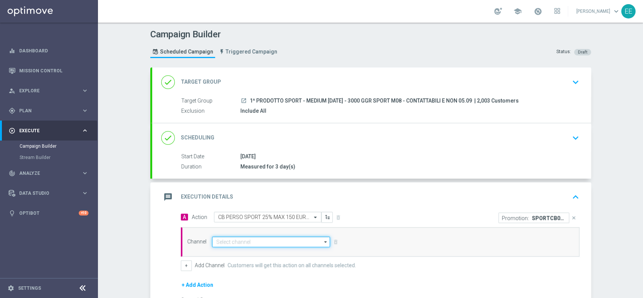
click at [245, 239] on input at bounding box center [271, 242] width 118 height 11
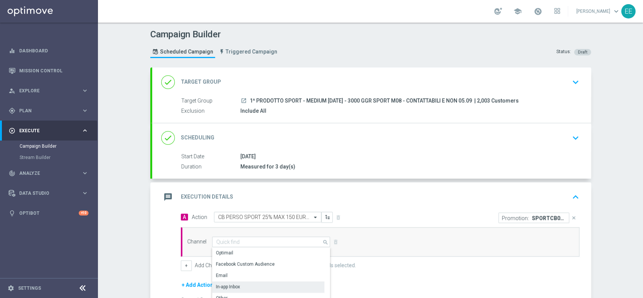
click at [249, 289] on div "In-app Inbox" at bounding box center [268, 286] width 112 height 11
type input "In-app Inbox"
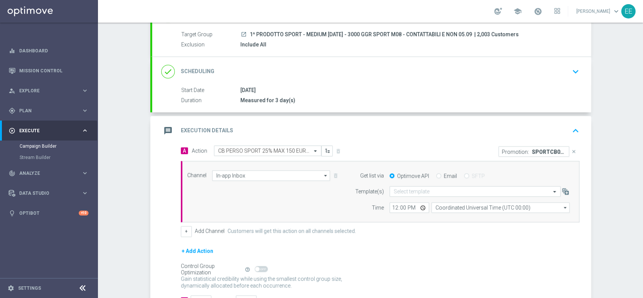
scroll to position [67, 0]
click at [436, 173] on input "Email" at bounding box center [438, 175] width 5 height 5
radio input "true"
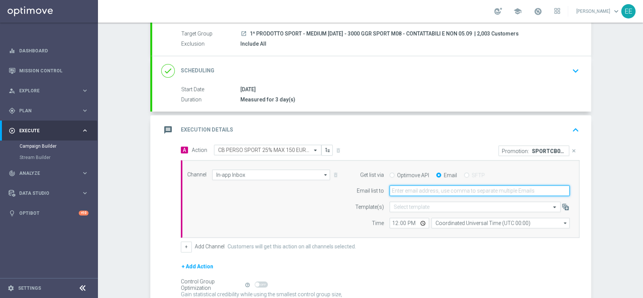
click at [440, 185] on input "email" at bounding box center [479, 190] width 180 height 11
type input "w"
type input "edoardo.ellena@sisal.it"
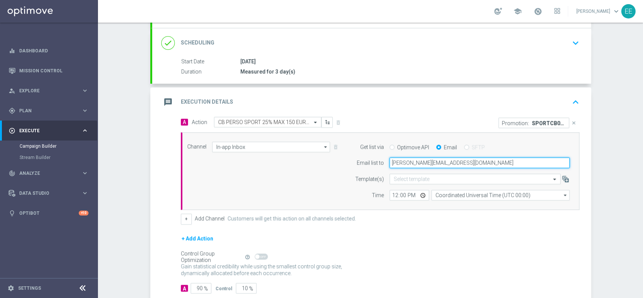
scroll to position [95, 0]
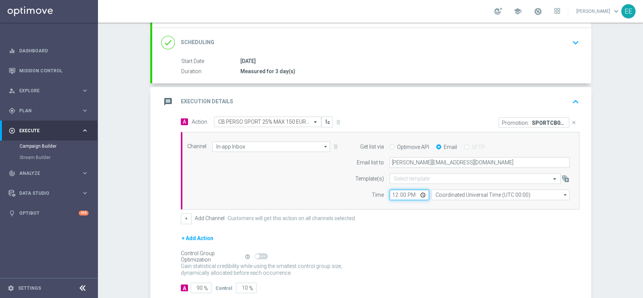
click at [392, 194] on input "12:00" at bounding box center [409, 194] width 40 height 11
type input "16:00"
click at [438, 234] on div "+ Add Action" at bounding box center [380, 243] width 398 height 19
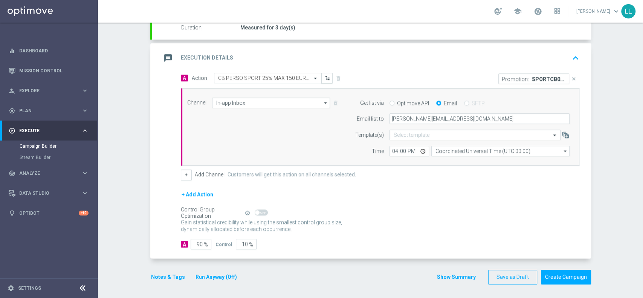
scroll to position [139, 0]
click at [160, 278] on button "Notes & Tags" at bounding box center [167, 277] width 35 height 9
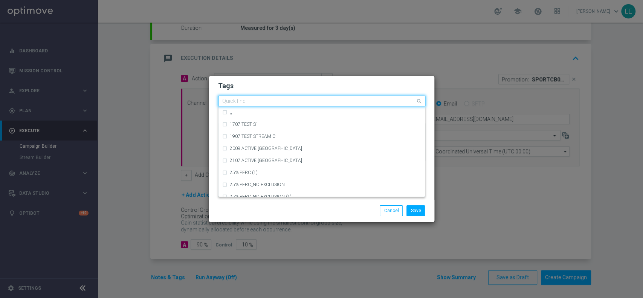
click at [260, 104] on input "text" at bounding box center [318, 101] width 193 height 6
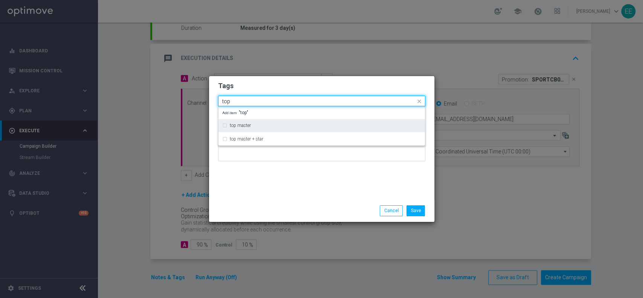
type input "top"
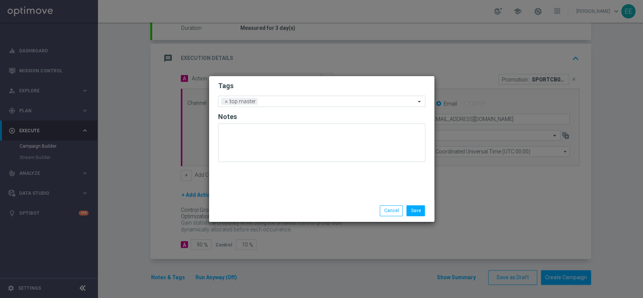
click at [260, 92] on form "Tags Add a new tag × top master Notes" at bounding box center [321, 123] width 207 height 88
click at [274, 100] on input "text" at bounding box center [338, 102] width 155 height 6
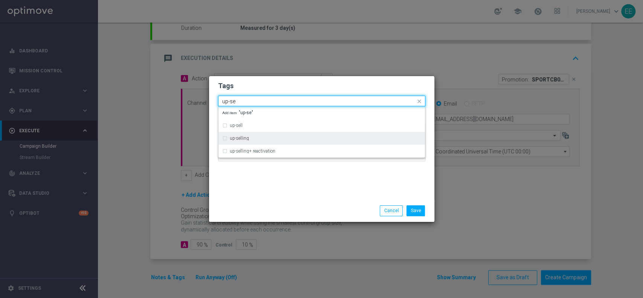
type input "up-se"
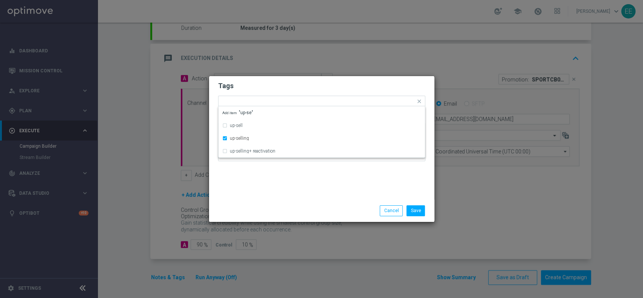
click at [274, 89] on h2 "Tags" at bounding box center [321, 85] width 207 height 9
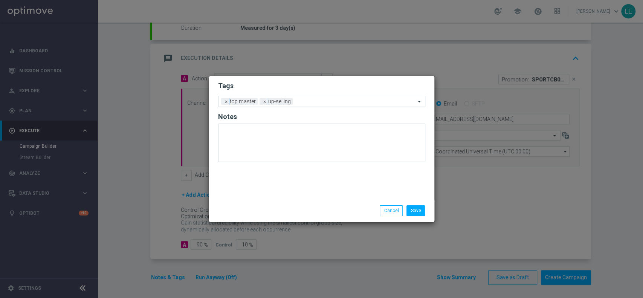
click at [308, 102] on input "text" at bounding box center [356, 102] width 120 height 6
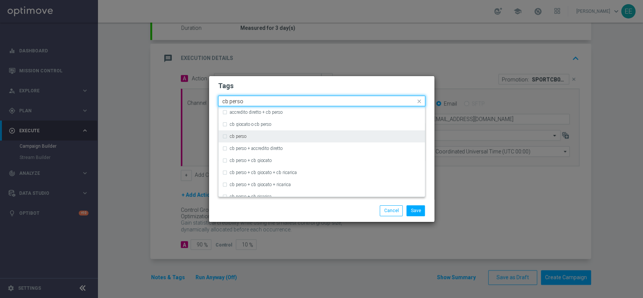
click at [256, 134] on div "cb perso" at bounding box center [321, 136] width 199 height 12
type input "cb perso"
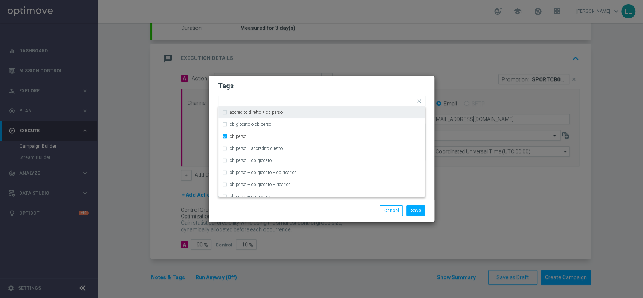
click at [353, 69] on modal-container "Tags Quick find × top master × up-selling × cb perso accredito diretto + cb per…" at bounding box center [321, 149] width 643 height 298
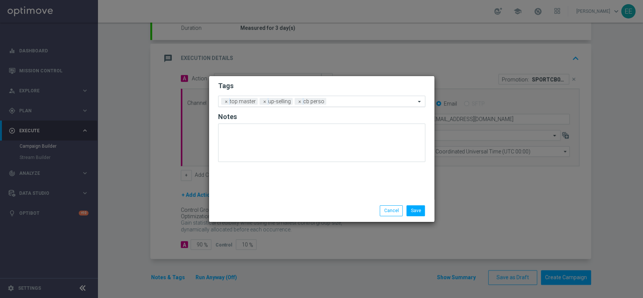
click at [353, 104] on input "text" at bounding box center [372, 102] width 86 height 6
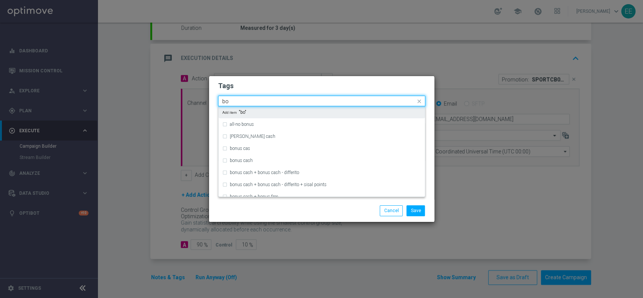
type input "b"
type input "betting"
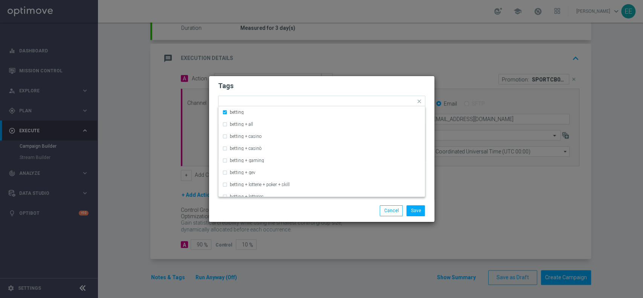
click at [341, 89] on h2 "Tags" at bounding box center [321, 85] width 207 height 9
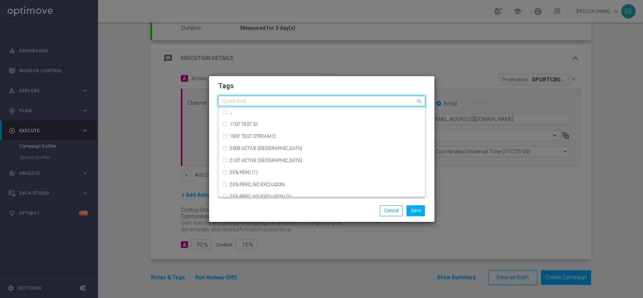
click at [374, 104] on input "text" at bounding box center [318, 101] width 193 height 6
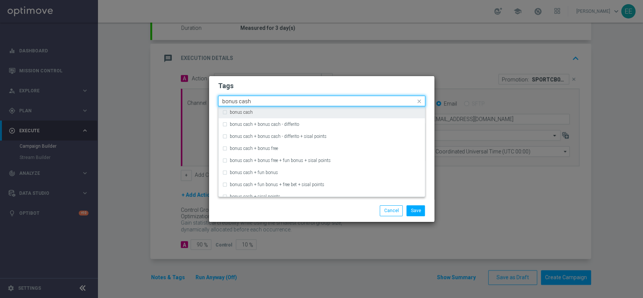
click at [359, 108] on div "bonus cash" at bounding box center [321, 112] width 199 height 12
type input "bonus cash"
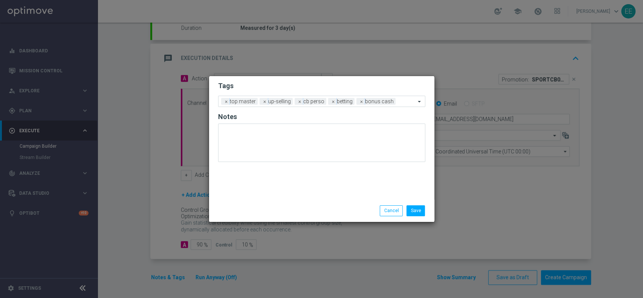
click at [378, 91] on form "Tags Add a new tag × top master × up-selling × cb perso × betting × bonus cash …" at bounding box center [321, 123] width 207 height 88
click at [421, 206] on button "Save" at bounding box center [415, 210] width 18 height 11
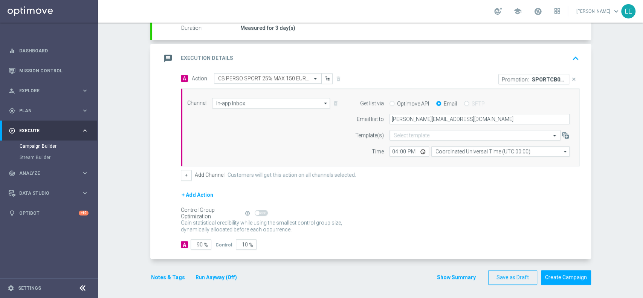
click at [572, 53] on icon "keyboard_arrow_up" at bounding box center [575, 58] width 11 height 11
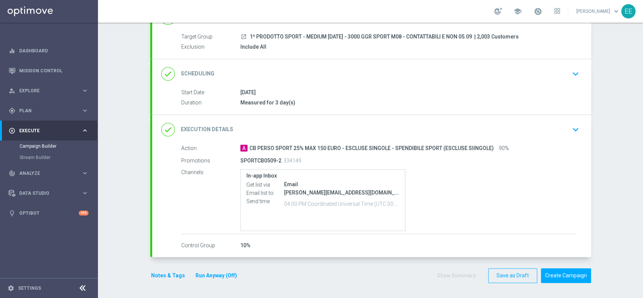
scroll to position [63, 0]
click at [565, 274] on button "Create Campaign" at bounding box center [566, 276] width 50 height 15
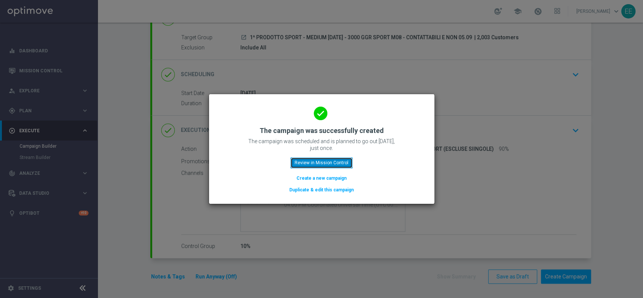
click at [328, 159] on button "Review in Mission Control" at bounding box center [321, 162] width 62 height 11
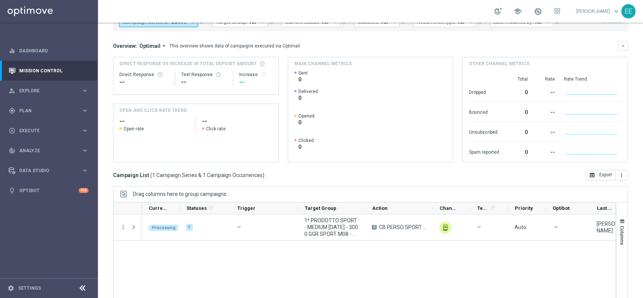
scroll to position [53, 0]
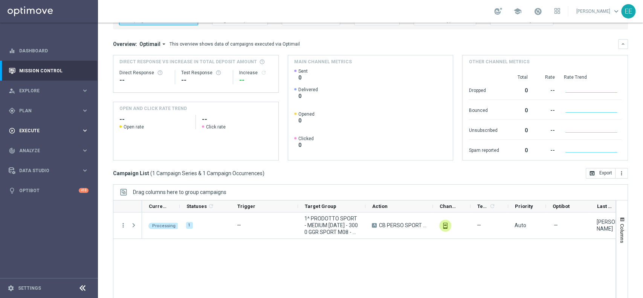
click at [28, 127] on div "play_circle_outline Execute keyboard_arrow_right" at bounding box center [48, 131] width 97 height 20
click at [43, 143] on link "Campaign Builder" at bounding box center [49, 146] width 59 height 6
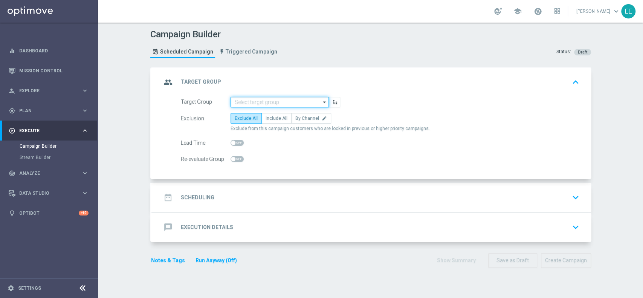
click at [253, 101] on input at bounding box center [279, 102] width 98 height 11
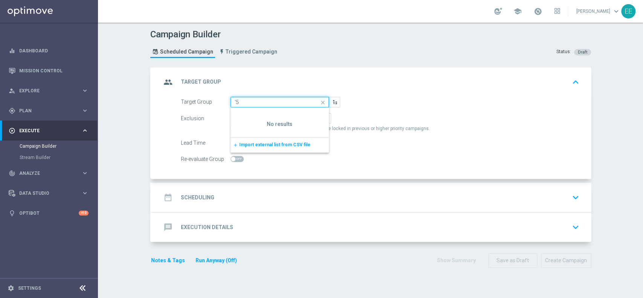
type input "'"
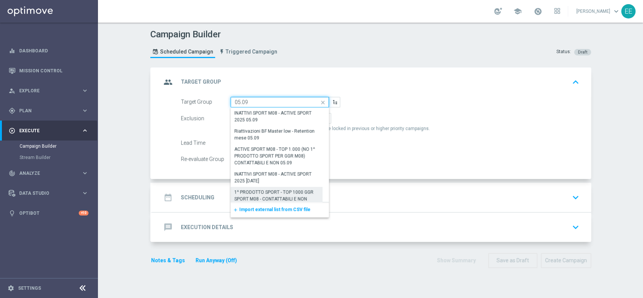
scroll to position [107, 0]
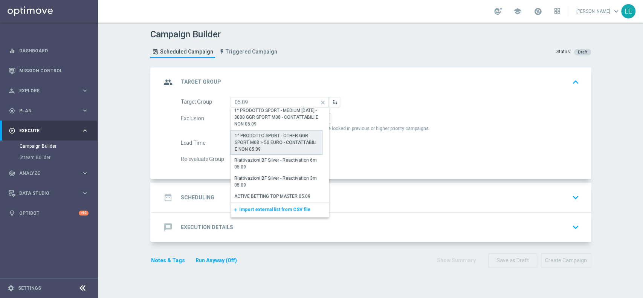
click at [277, 140] on div "1^ PRODOTTO SPORT - OTHER GGR SPORT M08 > 50 EURO - CONTATTABILI E NON 05.09" at bounding box center [277, 142] width 84 height 20
type input "1^ PRODOTTO SPORT - OTHER GGR SPORT M08 > 50 EURO - CONTATTABILI E NON 05.09"
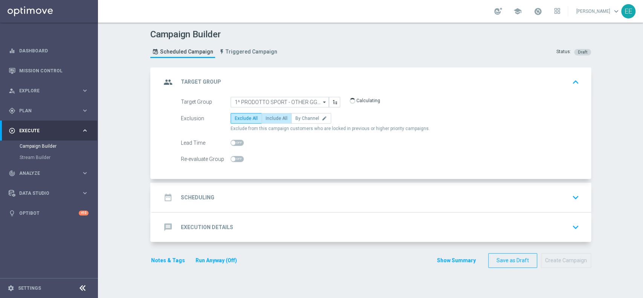
click at [275, 120] on span "Include All" at bounding box center [277, 118] width 22 height 5
click at [270, 120] on input "Include All" at bounding box center [268, 119] width 5 height 5
radio input "true"
click at [257, 200] on div "date_range Scheduling keyboard_arrow_down" at bounding box center [371, 197] width 421 height 14
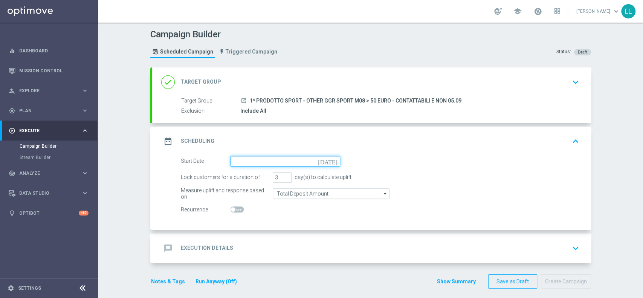
click at [275, 158] on input at bounding box center [285, 161] width 110 height 11
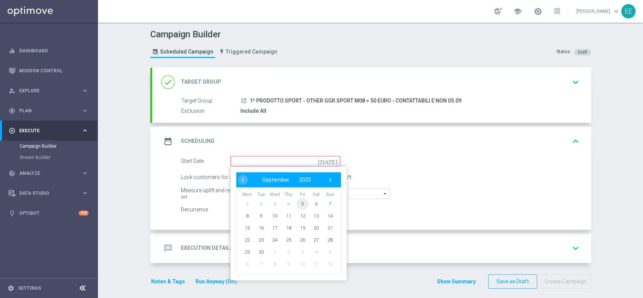
click at [300, 208] on span "5" at bounding box center [302, 203] width 12 height 12
type input "05 Sep 2025"
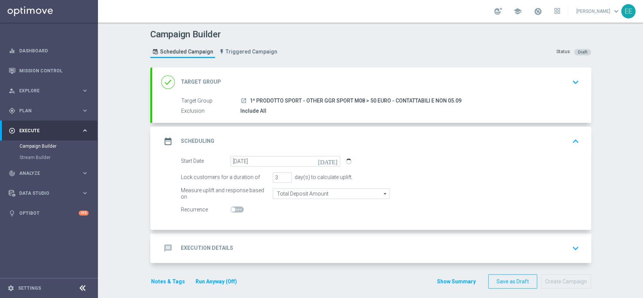
click at [287, 238] on div "message Execution Details keyboard_arrow_down" at bounding box center [371, 248] width 439 height 29
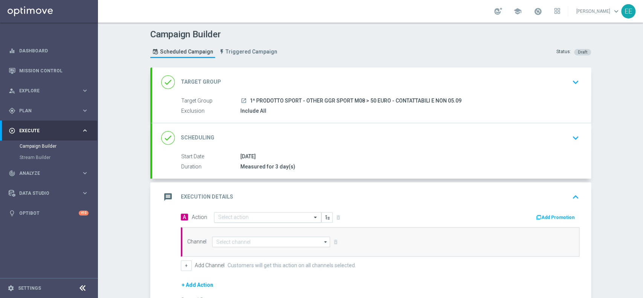
click at [259, 213] on div "Select action" at bounding box center [267, 217] width 107 height 11
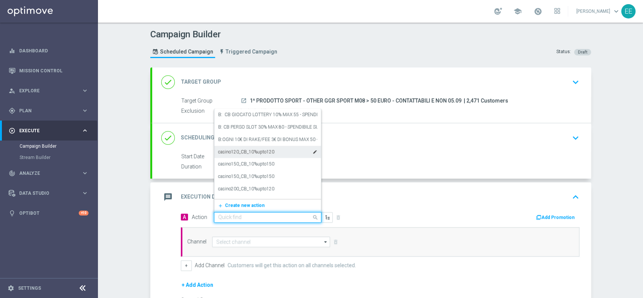
paste input "CB PERSO SPORT 20% MAX 100 EURO - ESCLUSE SINGOLE - SPENDIBILE SPORT"
type input "CB PERSO SPORT 20% MAX 100 EURO - ESCLUSE SINGOLE - SPENDIBILE SPORT"
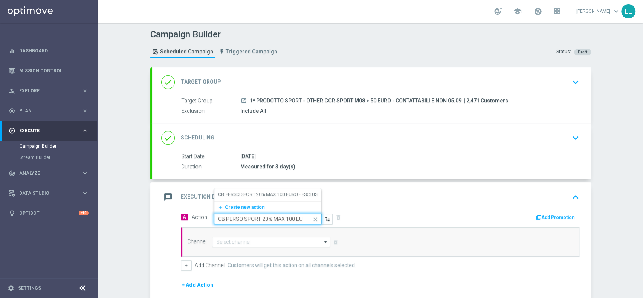
scroll to position [0, 105]
click at [271, 192] on label "CB PERSO SPORT 20% MAX 100 EURO - ESCLUSE SINGOLE - SPENDIBILE SPORT" at bounding box center [300, 194] width 165 height 6
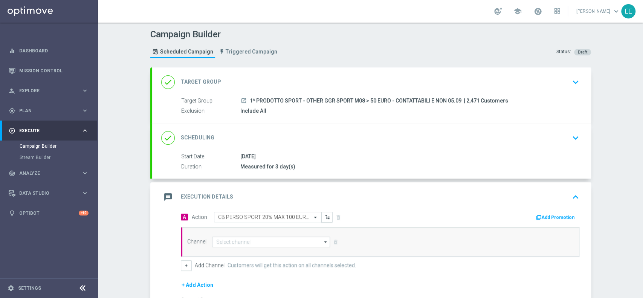
scroll to position [0, 0]
click at [554, 219] on button "Add Promotion" at bounding box center [556, 217] width 42 height 8
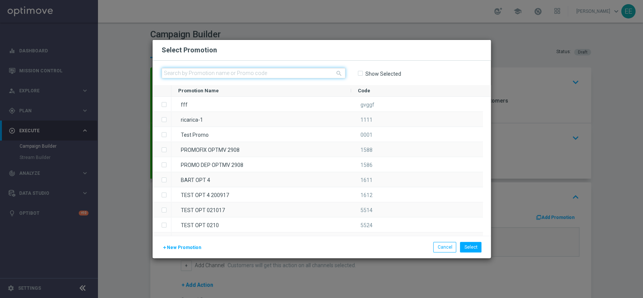
click at [257, 69] on input "text" at bounding box center [254, 73] width 184 height 11
paste input "SPORTCB0509-3"
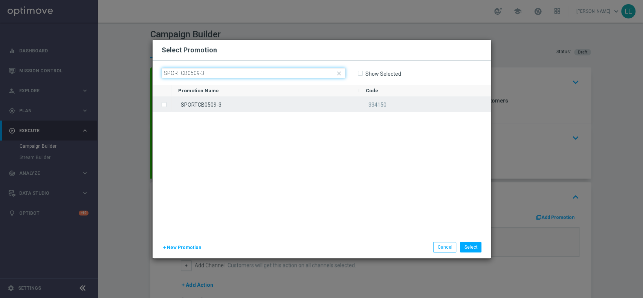
type input "SPORTCB0509-3"
click at [230, 107] on div "SPORTCB0509-3" at bounding box center [265, 104] width 188 height 15
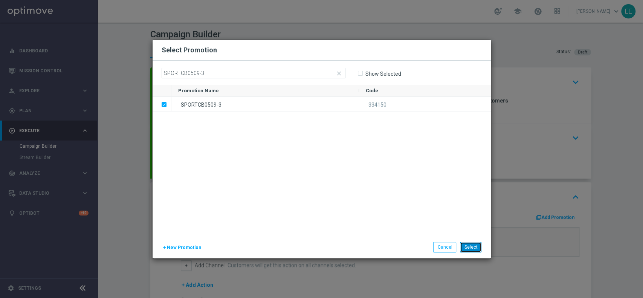
click at [470, 244] on button "Select" at bounding box center [470, 247] width 21 height 11
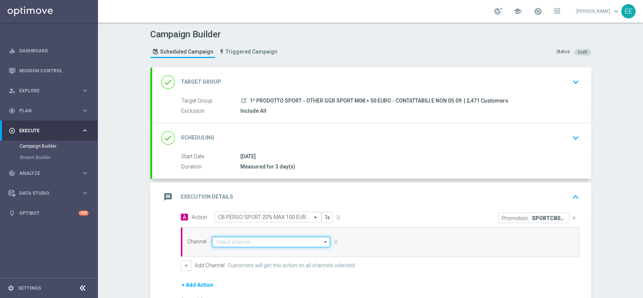
click at [289, 237] on input at bounding box center [271, 242] width 118 height 11
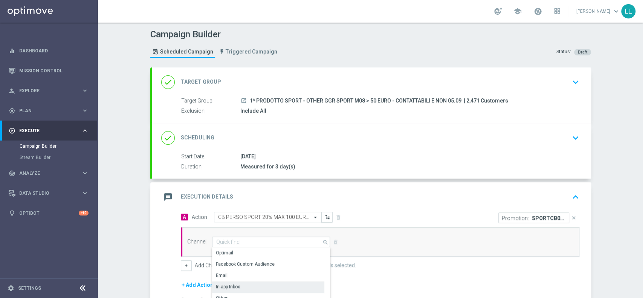
click at [246, 282] on div "In-app Inbox" at bounding box center [268, 286] width 112 height 11
type input "In-app Inbox"
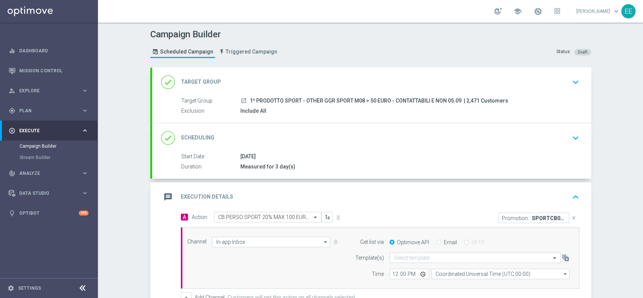
click at [438, 240] on div "Email" at bounding box center [446, 242] width 21 height 7
click at [436, 240] on input "Email" at bounding box center [438, 242] width 5 height 5
radio input "true"
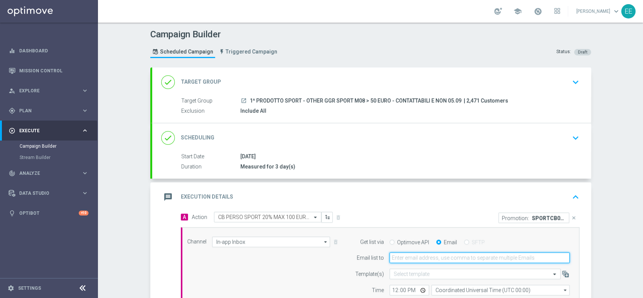
click at [434, 258] on input "email" at bounding box center [479, 257] width 180 height 11
type input "edoardo.ellena@sisal.it"
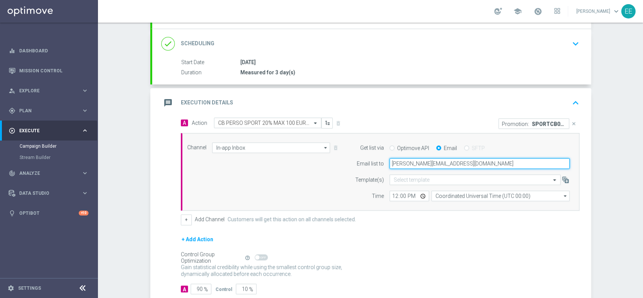
scroll to position [95, 0]
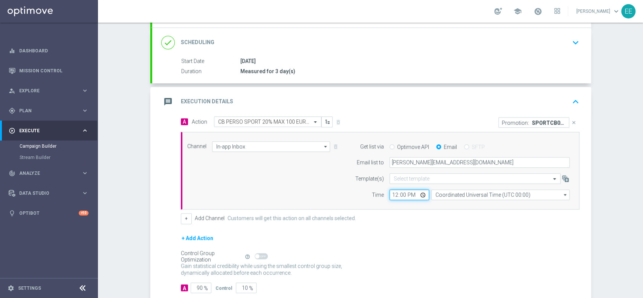
click at [394, 198] on input "12:00" at bounding box center [409, 194] width 40 height 11
type input "16:00"
click at [404, 242] on div "+ Add Action" at bounding box center [380, 243] width 398 height 19
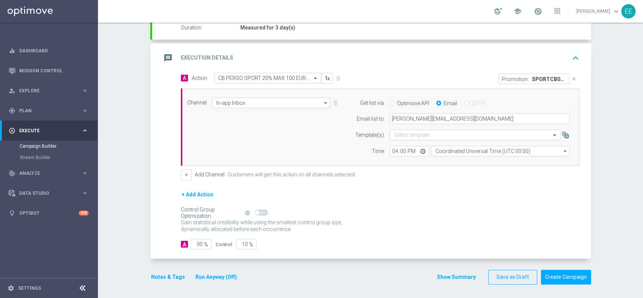
click at [169, 272] on button "Notes & Tags" at bounding box center [167, 276] width 35 height 9
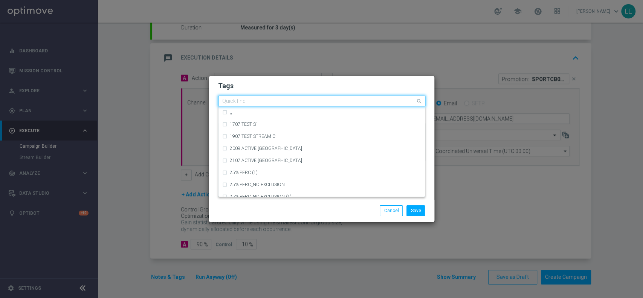
click at [277, 104] on input "text" at bounding box center [318, 101] width 193 height 6
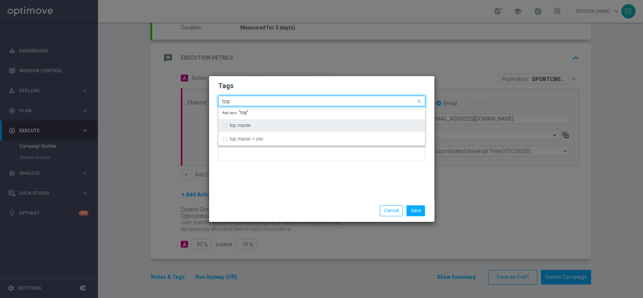
type input "top"
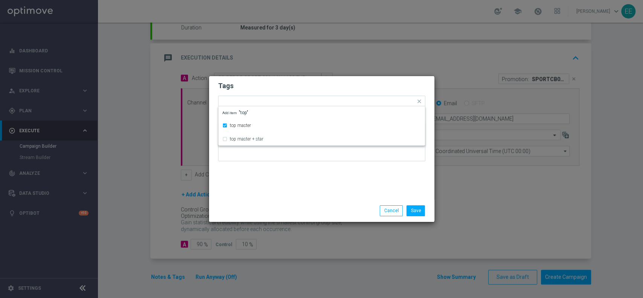
click at [273, 83] on h2 "Tags" at bounding box center [321, 85] width 207 height 9
click at [290, 107] on ng-select "Add a new tag × top master" at bounding box center [321, 101] width 207 height 11
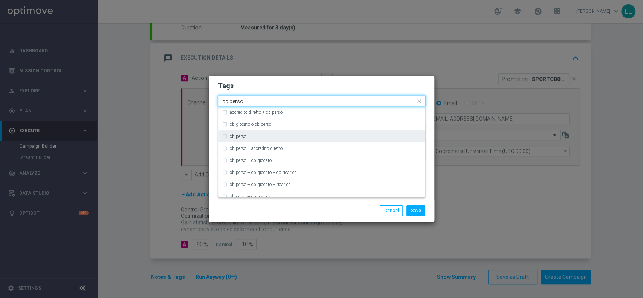
click at [256, 131] on div "cb perso" at bounding box center [321, 136] width 199 height 12
type input "cb perso"
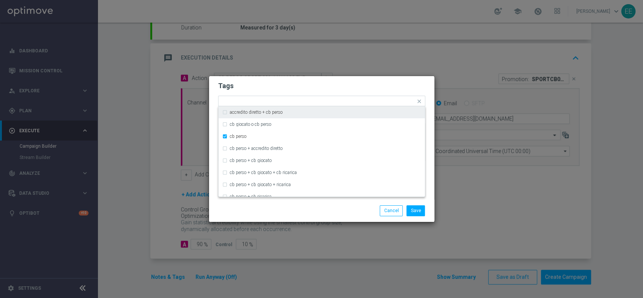
click at [316, 85] on h2 "Tags" at bounding box center [321, 85] width 207 height 9
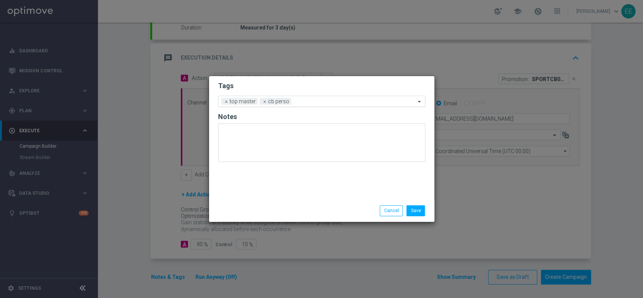
click at [342, 105] on div at bounding box center [354, 103] width 122 height 8
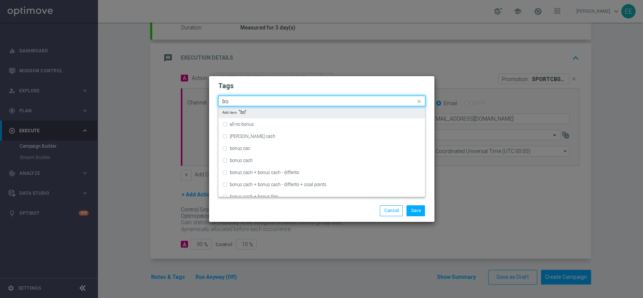
type input "b"
type input "betting"
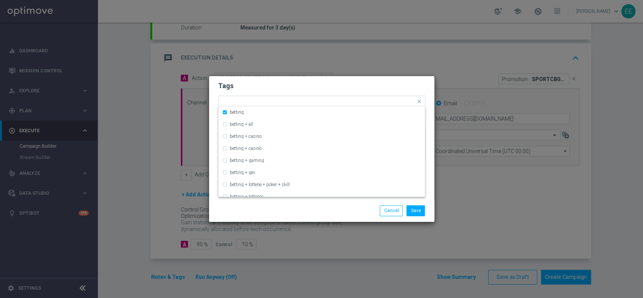
click at [328, 89] on h2 "Tags" at bounding box center [321, 85] width 207 height 9
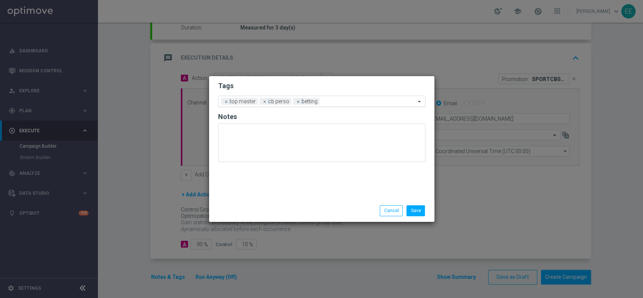
click at [353, 101] on input "text" at bounding box center [368, 102] width 93 height 6
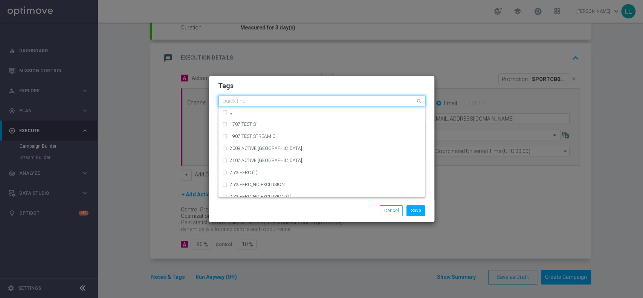
type input "b"
click at [334, 86] on h2 "Tags" at bounding box center [321, 85] width 207 height 9
click at [333, 101] on input "text" at bounding box center [318, 101] width 193 height 6
click at [312, 82] on h2 "Tags" at bounding box center [321, 85] width 207 height 9
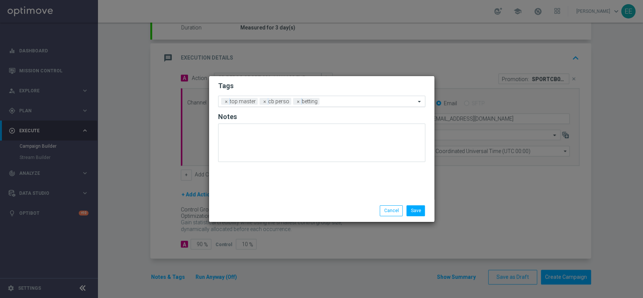
click at [341, 104] on input "text" at bounding box center [368, 102] width 93 height 6
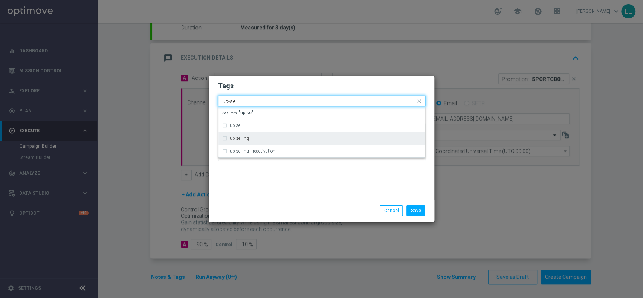
click at [266, 141] on div "up-selling" at bounding box center [321, 138] width 199 height 12
type input "up-se"
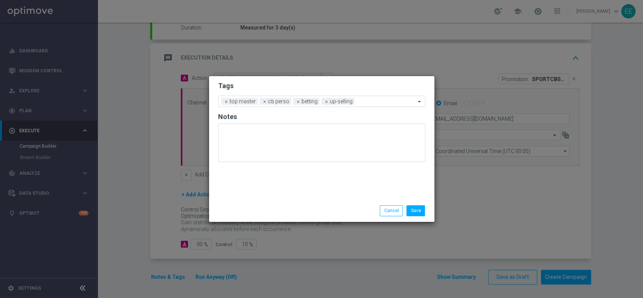
click at [283, 177] on div "Tags Add a new tag × top master × cb perso × betting × up-selling Notes" at bounding box center [321, 138] width 225 height 124
click at [371, 96] on div "Add a new tag × top master × cb perso × betting × up-selling" at bounding box center [316, 101] width 197 height 11
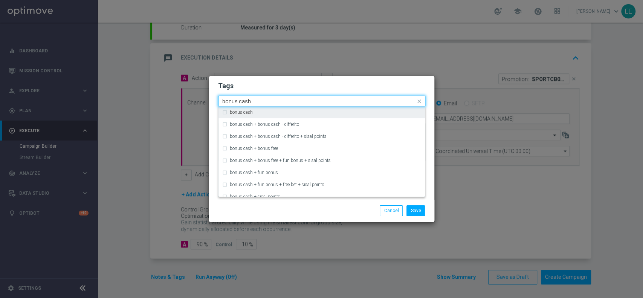
click at [330, 114] on div "bonus cash" at bounding box center [325, 112] width 191 height 5
type input "bonus cash"
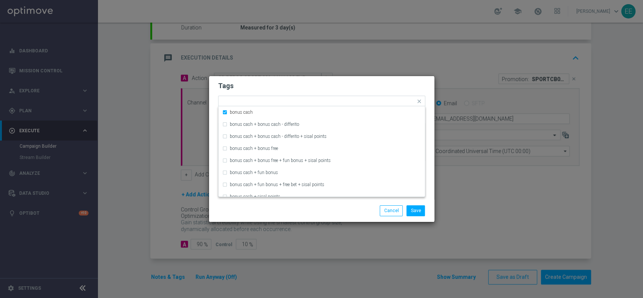
click at [355, 93] on form "Tags Quick find × top master × cb perso × betting × up-selling × bonus cash bon…" at bounding box center [321, 122] width 207 height 87
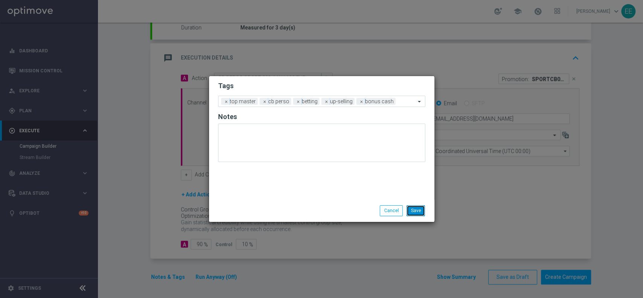
click at [415, 211] on button "Save" at bounding box center [415, 210] width 18 height 11
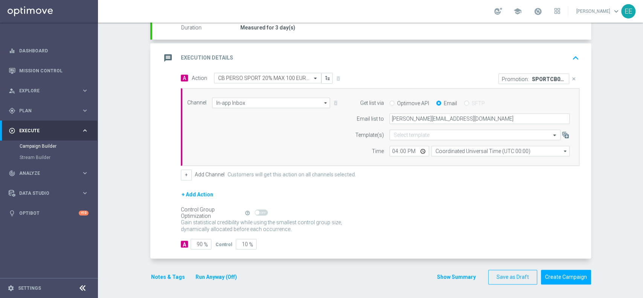
click at [167, 284] on div "done Target Group keyboard_arrow_down Target Group launch 1^ PRODOTTO SPORT - O…" at bounding box center [370, 109] width 441 height 363
click at [570, 56] on icon "keyboard_arrow_up" at bounding box center [575, 57] width 11 height 11
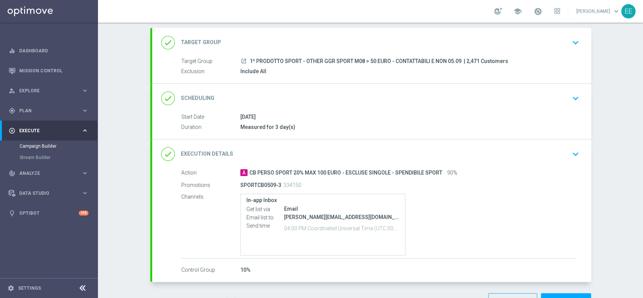
scroll to position [63, 0]
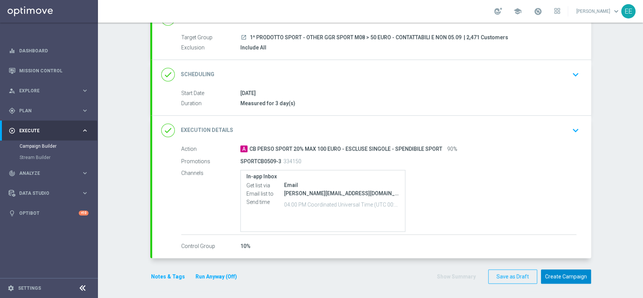
click at [564, 271] on button "Create Campaign" at bounding box center [566, 276] width 50 height 15
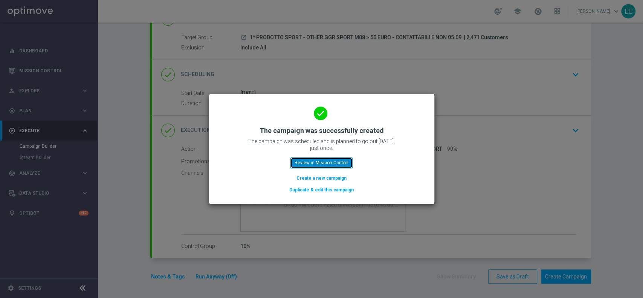
click at [310, 163] on button "Review in Mission Control" at bounding box center [321, 162] width 62 height 11
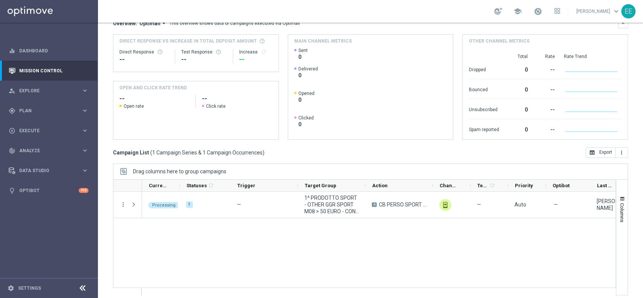
scroll to position [74, 0]
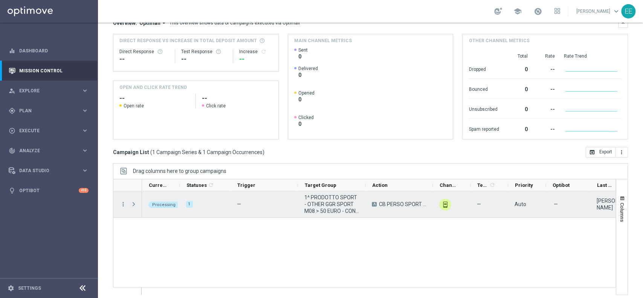
click at [131, 202] on span "Press SPACE to select this row." at bounding box center [133, 204] width 7 height 6
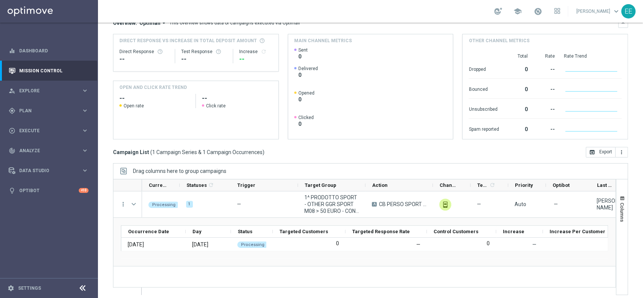
scroll to position [0, 0]
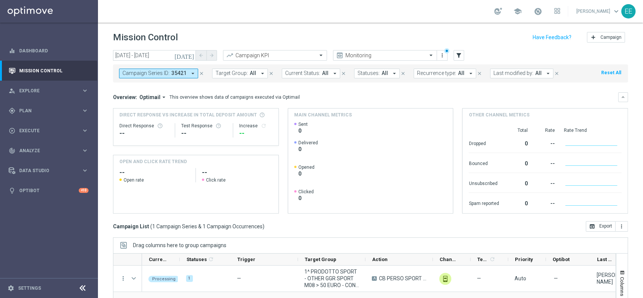
click at [199, 73] on icon "close" at bounding box center [201, 73] width 5 height 5
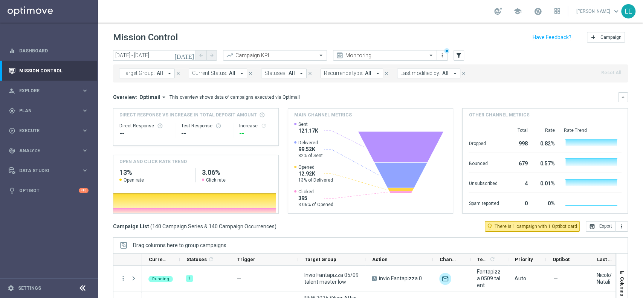
click at [418, 79] on div "Target Group: All arrow_drop_down close Current Status: All arrow_drop_down clo…" at bounding box center [370, 73] width 515 height 18
click at [421, 73] on span "Last modified by:" at bounding box center [420, 73] width 40 height 6
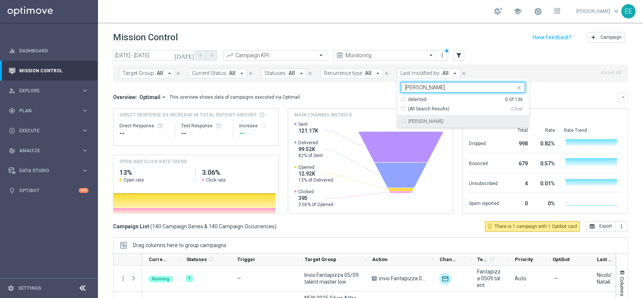
click at [425, 118] on div "[PERSON_NAME]" at bounding box center [463, 121] width 124 height 12
type input "ellena"
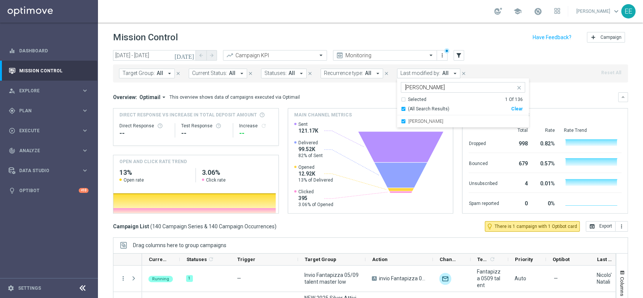
click at [569, 76] on div "Target Group: All arrow_drop_down close Current Status: All arrow_drop_down clo…" at bounding box center [370, 73] width 515 height 18
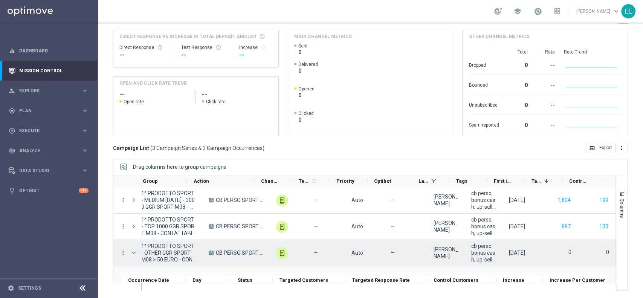
scroll to position [32, 0]
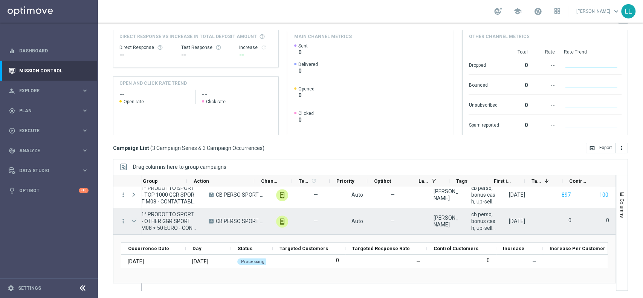
click at [133, 220] on span at bounding box center [133, 221] width 7 height 6
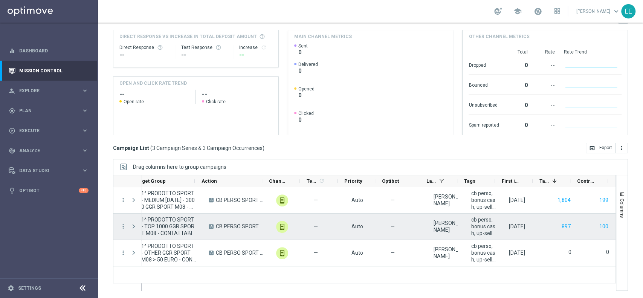
scroll to position [0, 170]
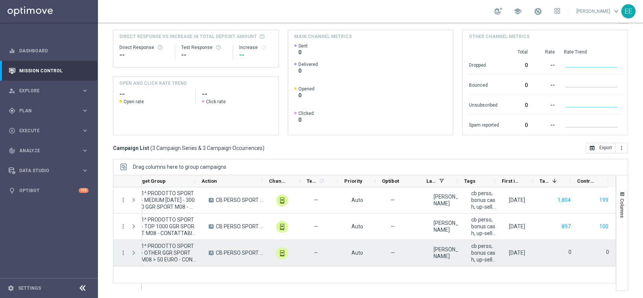
click at [128, 251] on div at bounding box center [134, 253] width 15 height 26
click at [133, 252] on span at bounding box center [133, 253] width 7 height 6
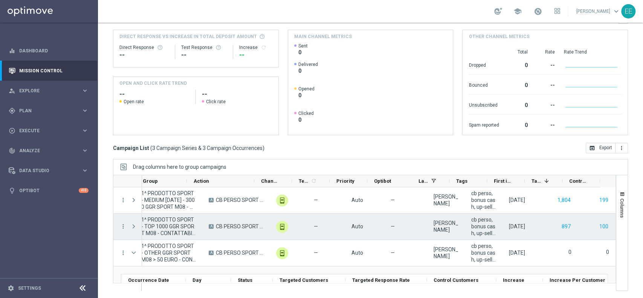
scroll to position [0, 0]
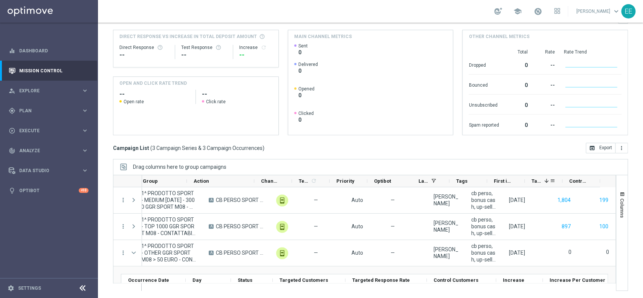
click at [537, 185] on div "Targeted Customers 1" at bounding box center [540, 181] width 18 height 12
click at [537, 185] on div "Targeted Customers" at bounding box center [540, 181] width 18 height 12
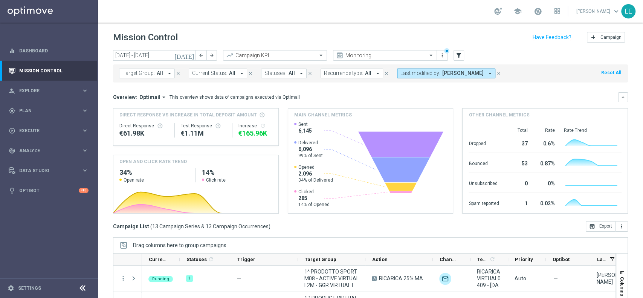
click at [190, 56] on icon "[DATE]" at bounding box center [184, 55] width 20 height 7
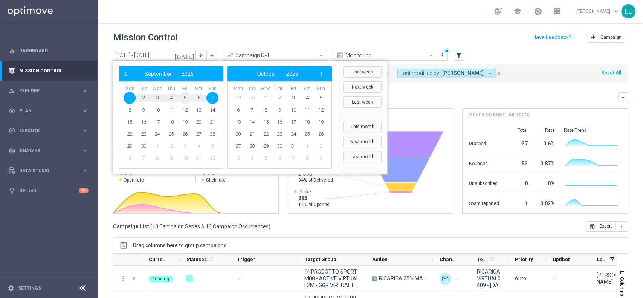
click at [183, 98] on span "5" at bounding box center [185, 98] width 12 height 12
click at [211, 97] on span "7" at bounding box center [212, 98] width 12 height 12
type input "[DATE] - [DATE]"
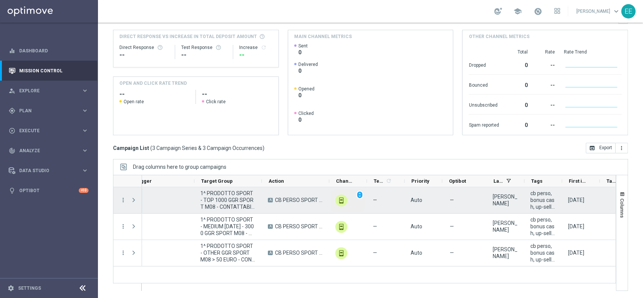
scroll to position [0, 103]
